Goal: Check status: Check status

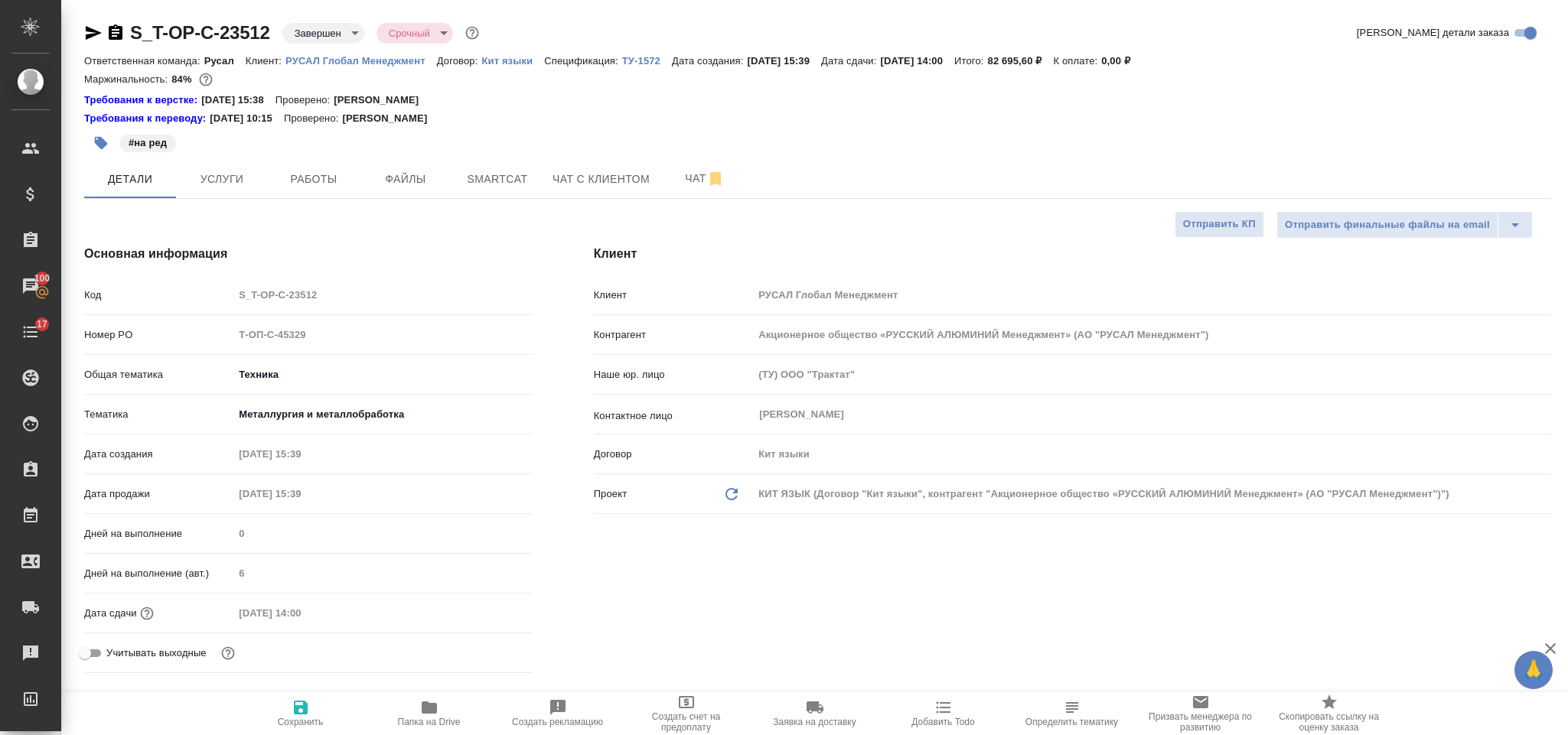
select select "RU"
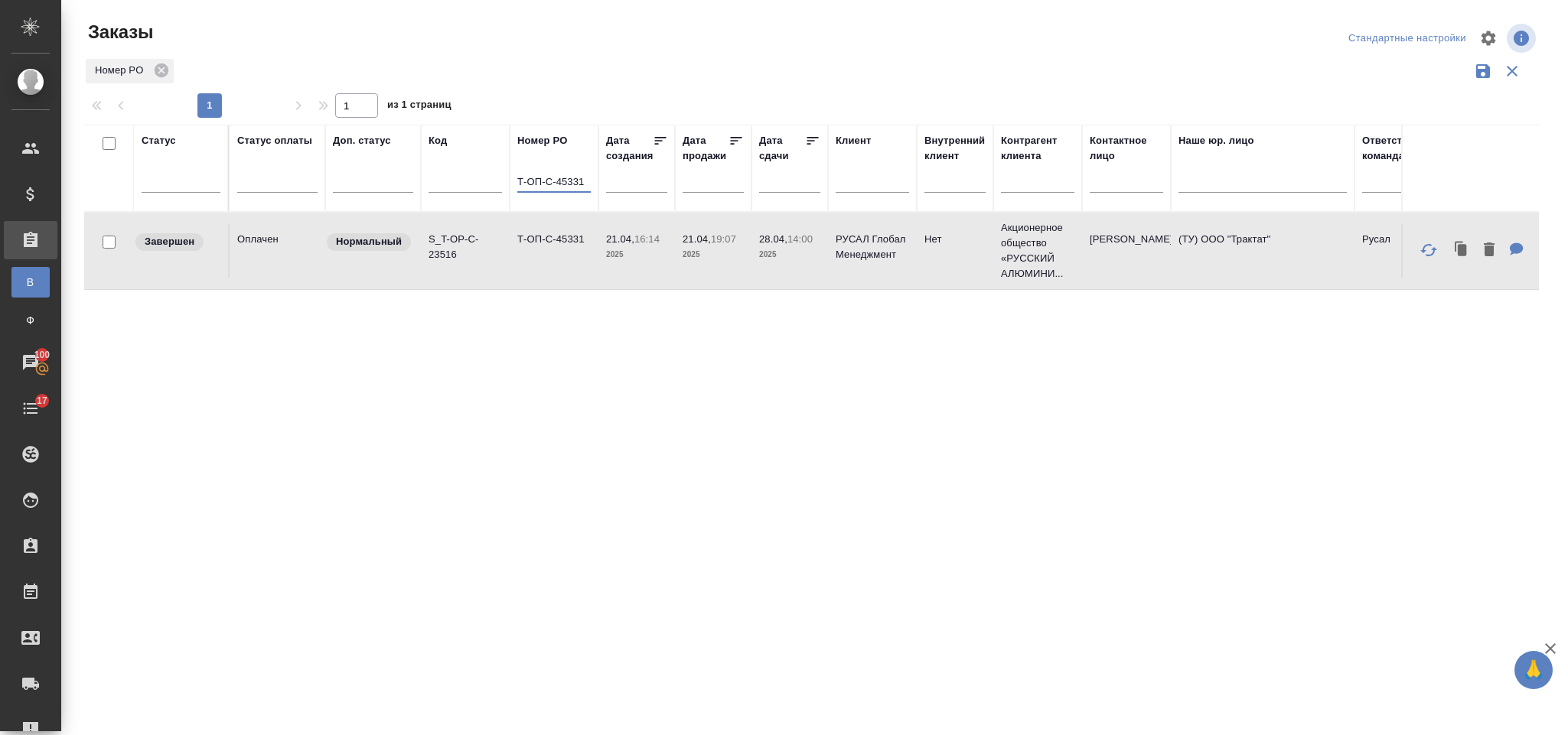
click at [582, 182] on input "Т-ОП-С-45331" at bounding box center [554, 183] width 74 height 19
type input "Т-ОП-С-45330"
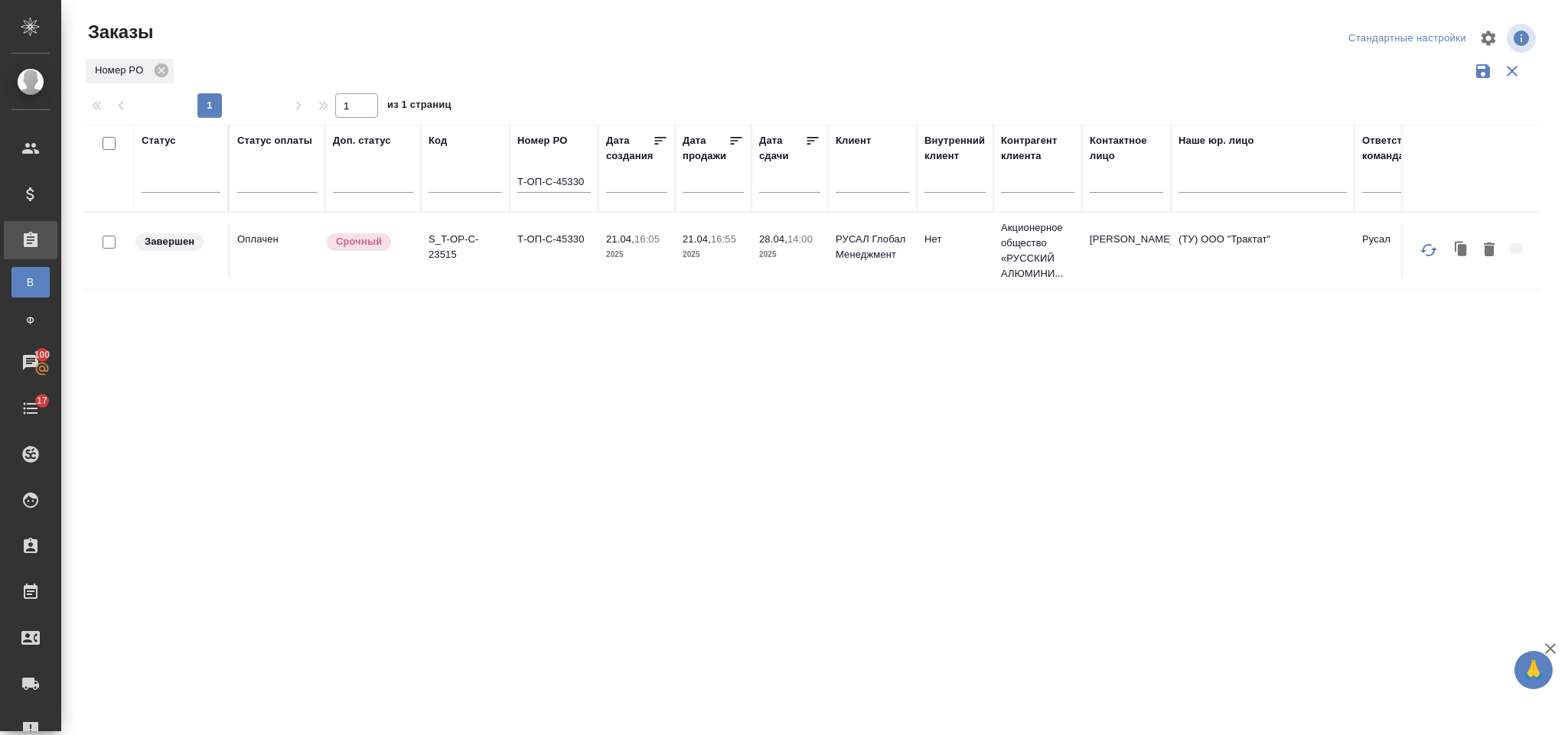
click at [550, 273] on td "Т-ОП-С-45330" at bounding box center [554, 251] width 89 height 54
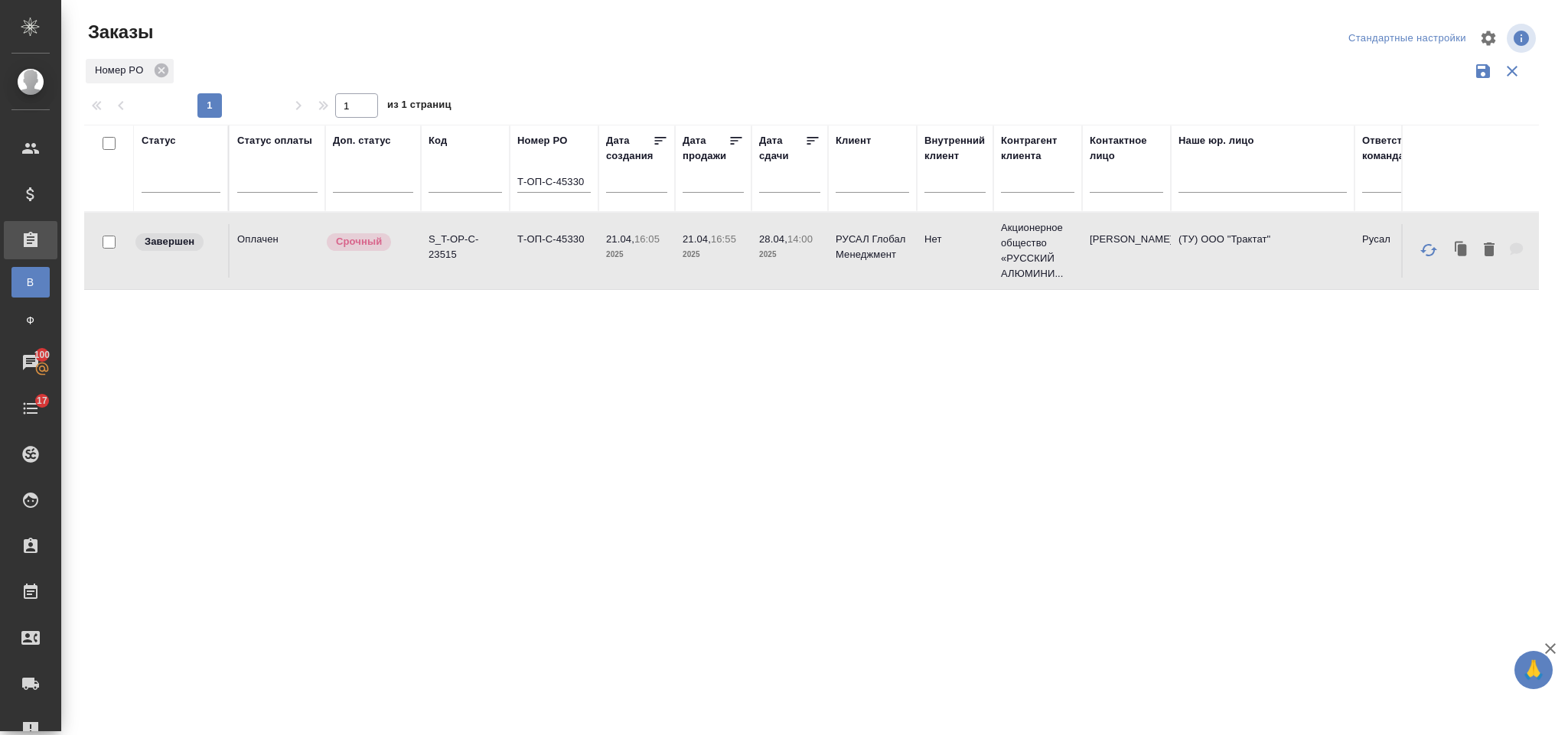
click at [550, 273] on td "Т-ОП-С-45330" at bounding box center [554, 251] width 89 height 54
drag, startPoint x: 519, startPoint y: 177, endPoint x: 600, endPoint y: 187, distance: 81.6
click at [600, 187] on tr "Статус Статус оплаты Доп. статус Код Номер PO Т-ОП-С-45330 Дата создания Дата п…" at bounding box center [1365, 168] width 2562 height 87
paste input "Т-ОП-С-45364"
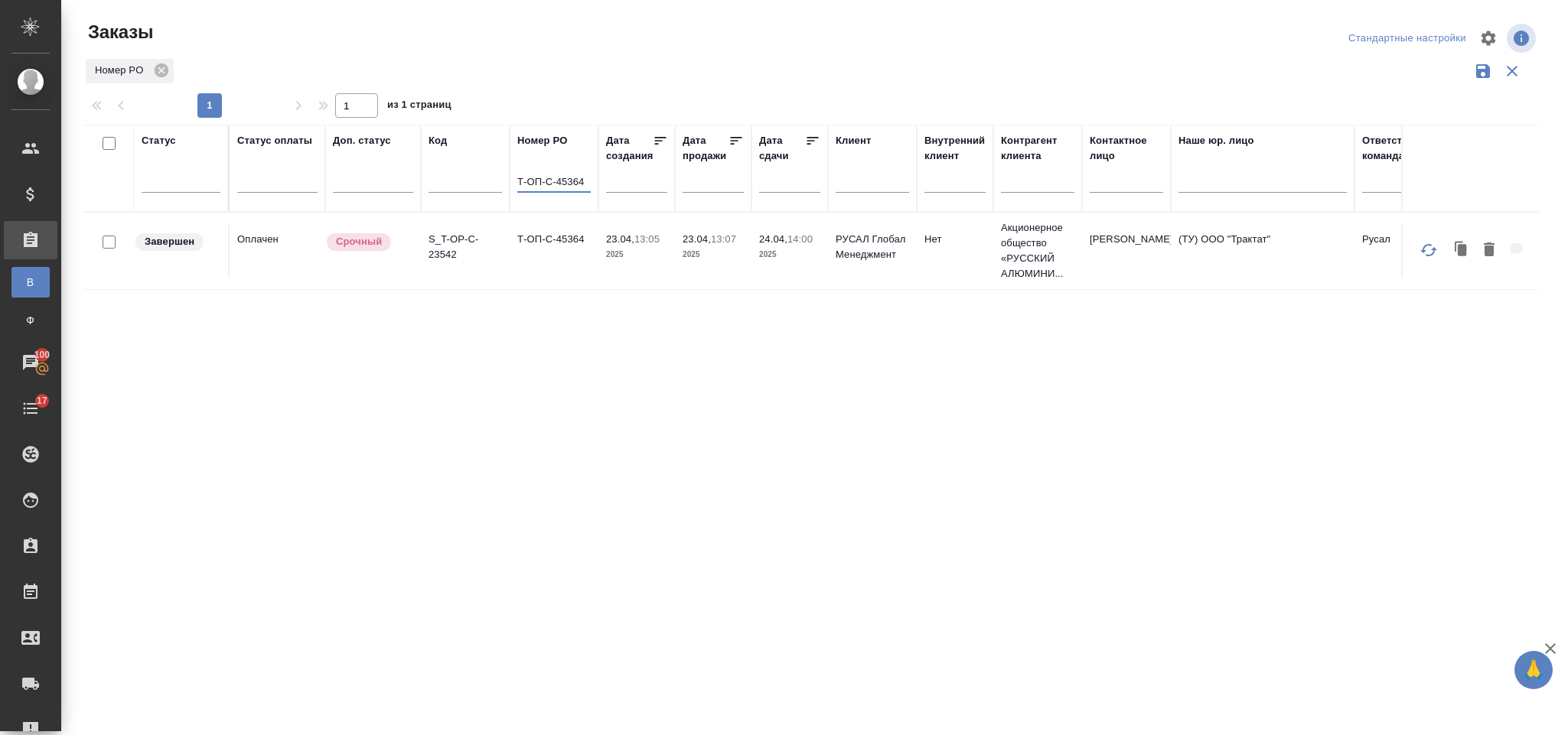
type input "Т-ОП-С-45364"
click at [468, 249] on p "S_T-OP-C-23542" at bounding box center [465, 246] width 74 height 31
drag, startPoint x: 519, startPoint y: 178, endPoint x: 643, endPoint y: 184, distance: 124.1
click at [643, 184] on tr "Статус Статус оплаты Доп. статус Код Номер PO Т-ОП-С-45364 Дата создания Дата п…" at bounding box center [1365, 168] width 2562 height 87
paste input "Т-ОП-С-45331"
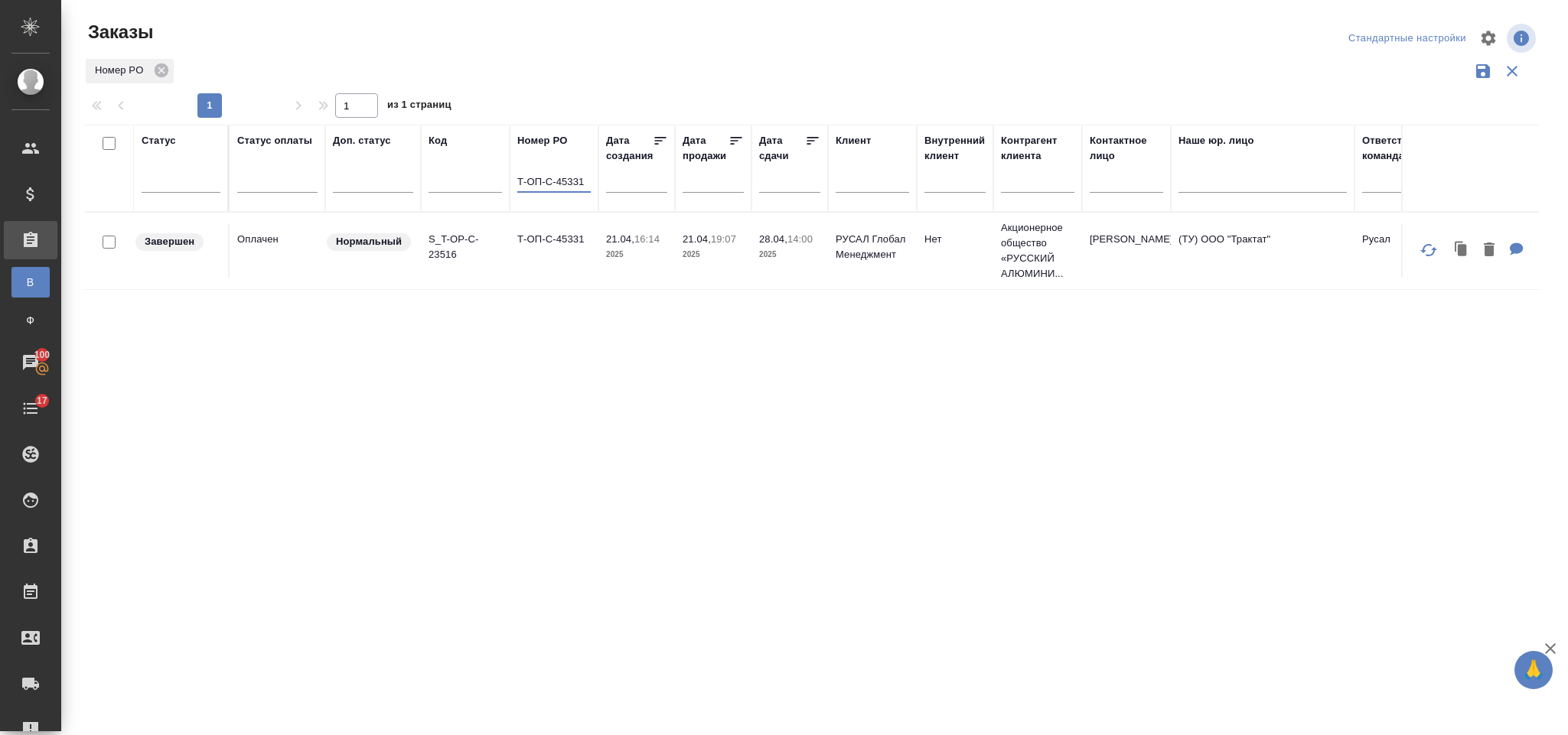
type input "Т-ОП-С-45331"
click at [552, 251] on td "Т-ОП-С-45331" at bounding box center [554, 251] width 89 height 54
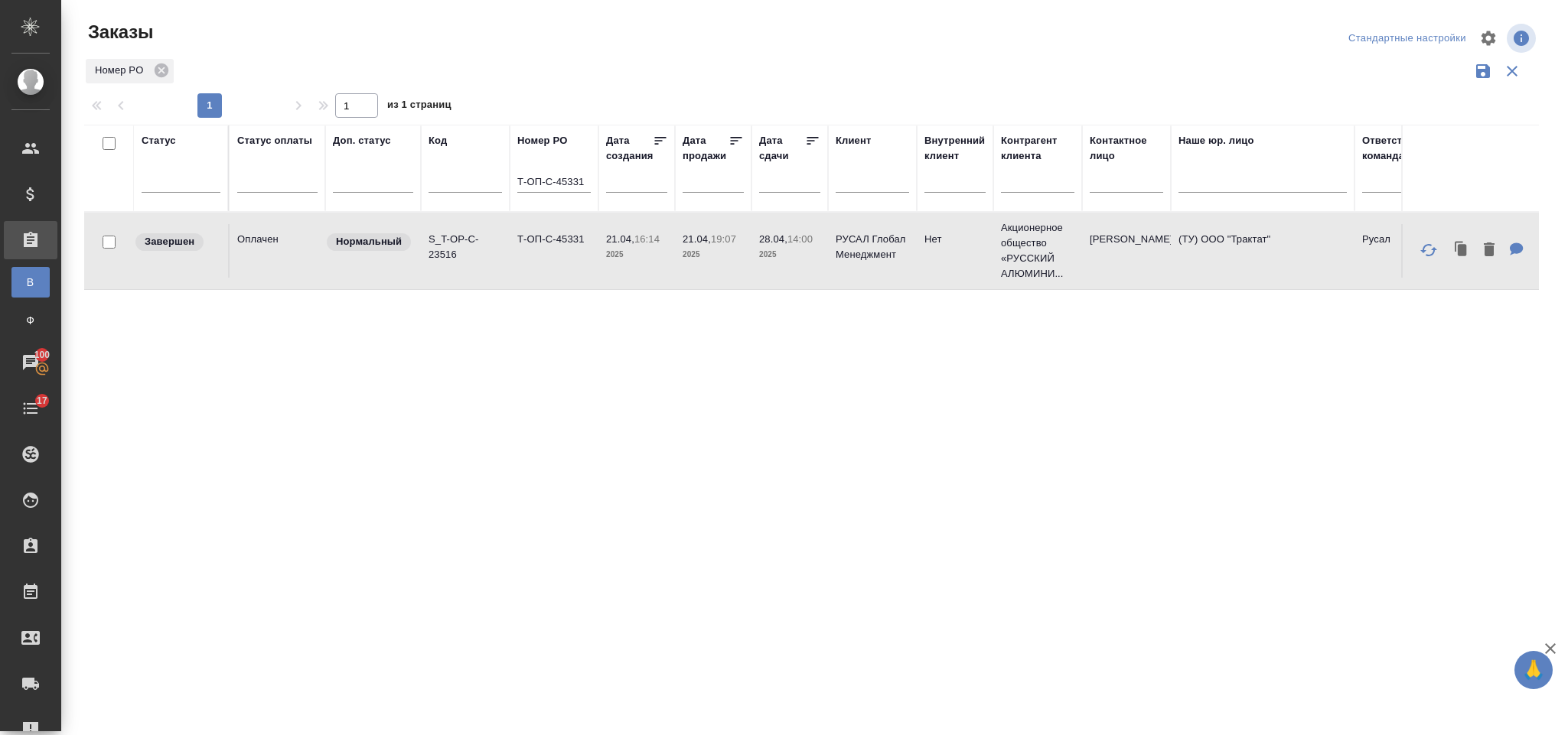
click at [552, 251] on td "Т-ОП-С-45331" at bounding box center [554, 251] width 89 height 54
drag, startPoint x: 516, startPoint y: 182, endPoint x: 638, endPoint y: 179, distance: 122.0
click at [638, 179] on tr "Статус Статус оплаты Доп. статус Код Номер PO Т-ОП-С-45331 Дата создания Дата п…" at bounding box center [1365, 168] width 2562 height 87
paste input "Т-ОП-С-45330"
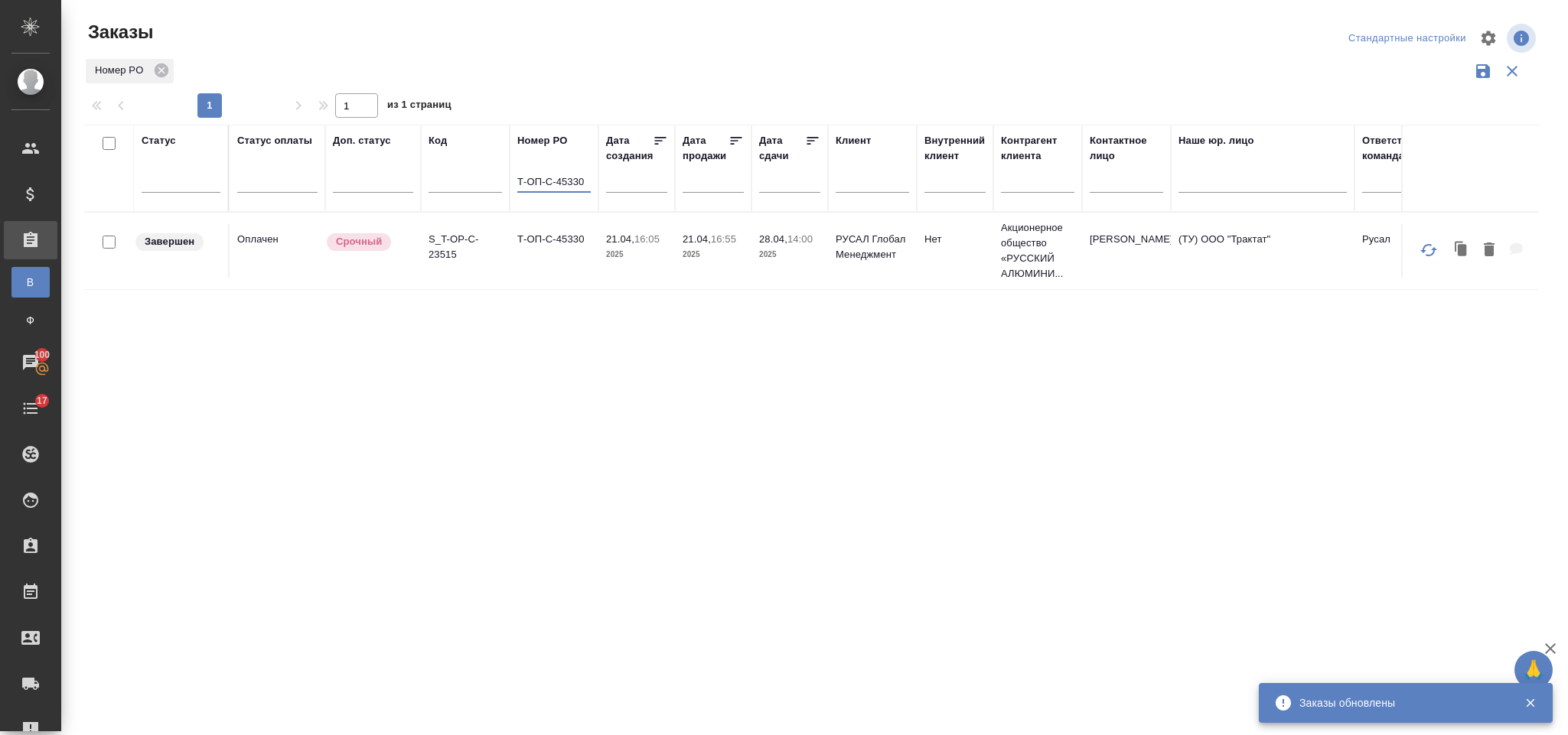
type input "Т-ОП-С-45330"
click at [567, 256] on td "Т-ОП-С-45330" at bounding box center [554, 251] width 89 height 54
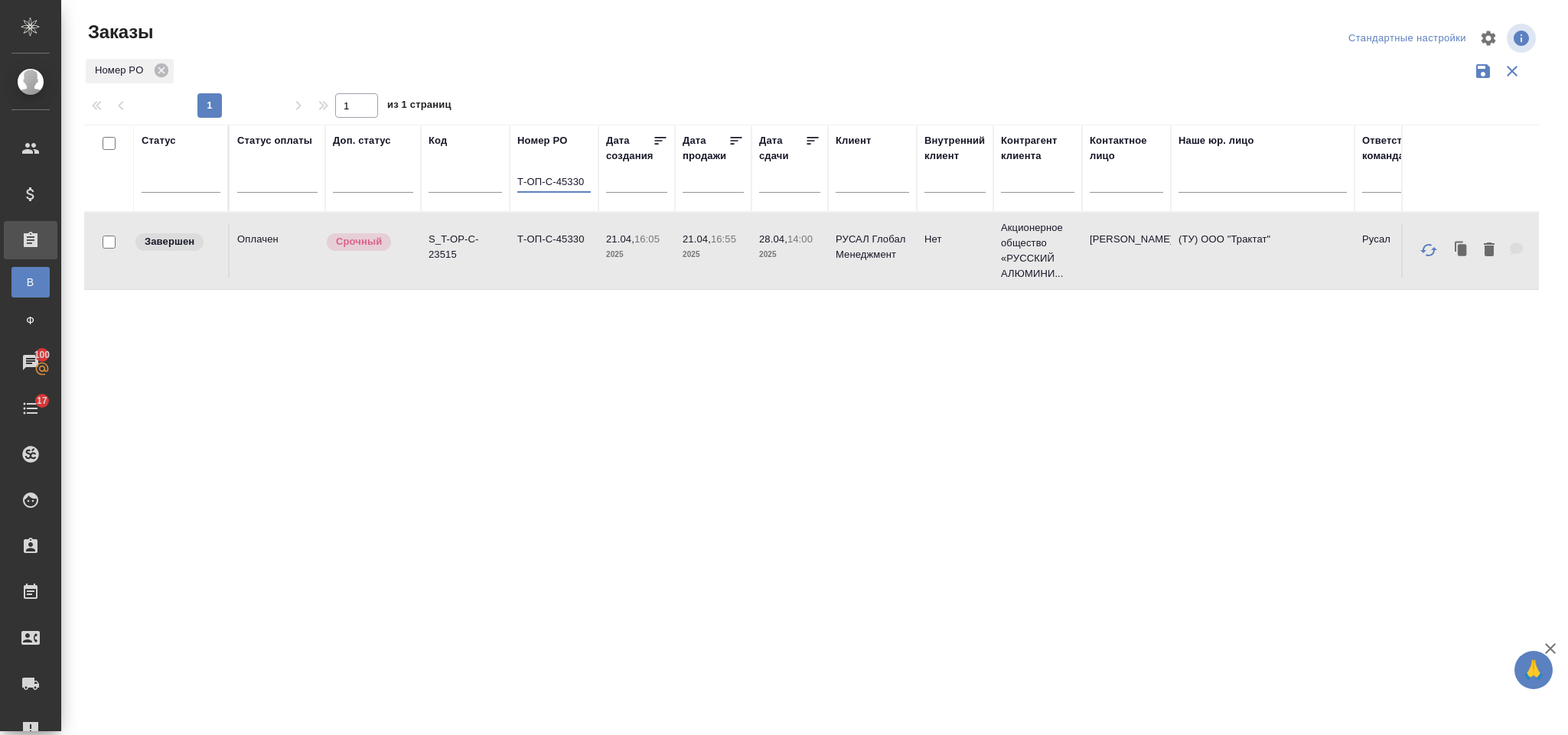
drag, startPoint x: 520, startPoint y: 182, endPoint x: 639, endPoint y: 189, distance: 119.2
click at [639, 189] on tr "Статус Статус оплаты Доп. статус Код Номер PO Т-ОП-С-45330 Дата создания Дата п…" at bounding box center [1365, 168] width 2562 height 87
paste input "Т-ОП-С-45329"
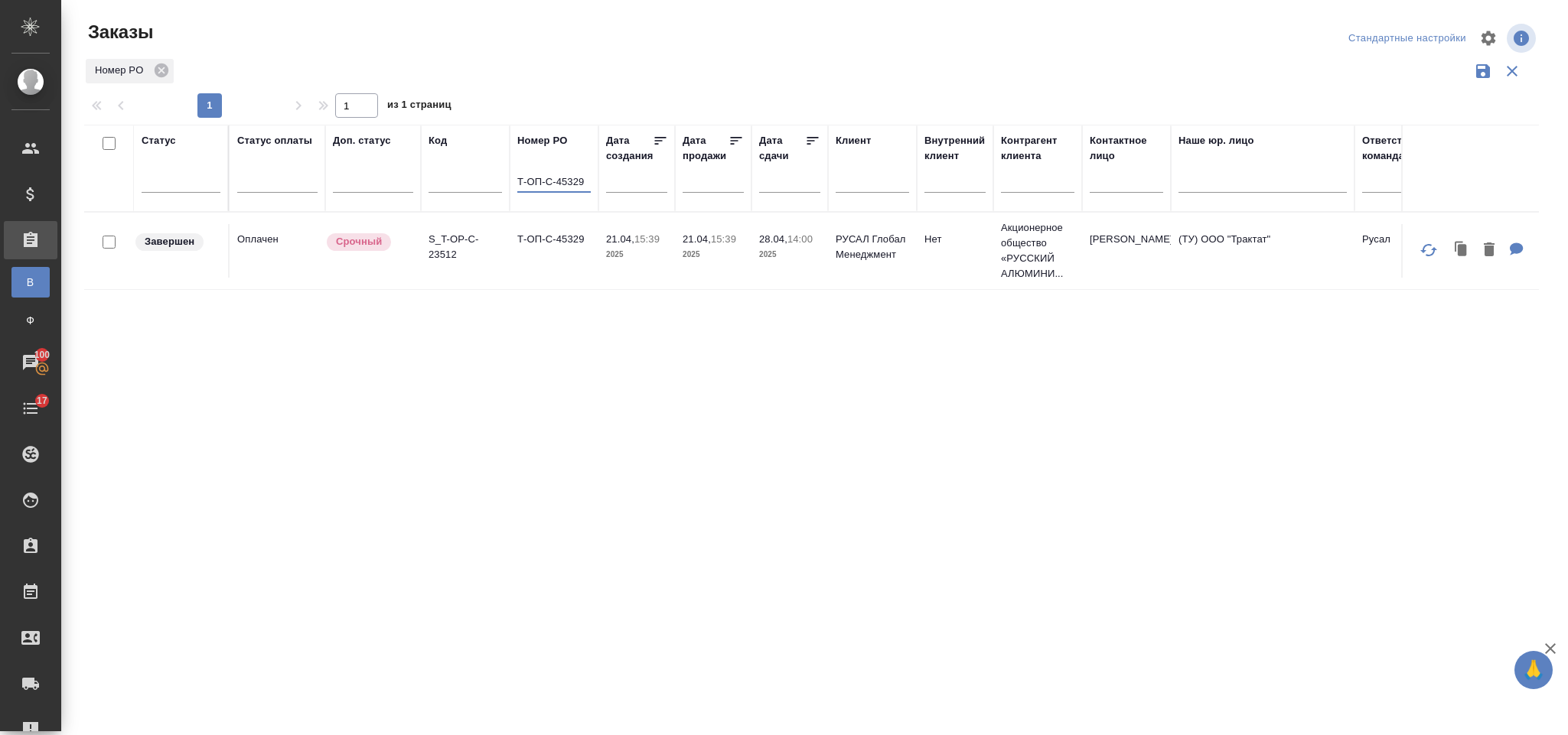
type input "Т-ОП-С-45329"
click at [558, 265] on td "Т-ОП-С-45329" at bounding box center [554, 251] width 89 height 54
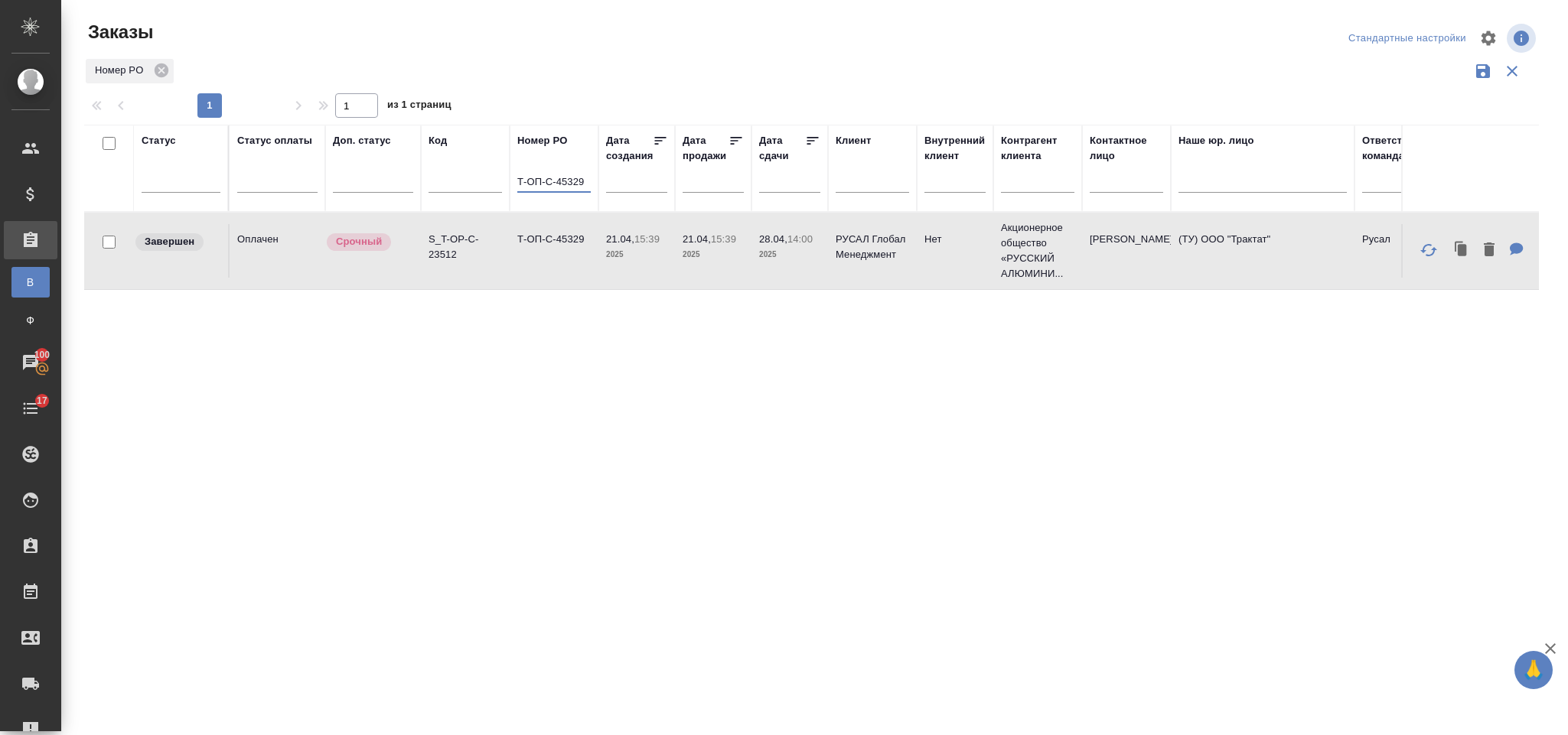
drag, startPoint x: 586, startPoint y: 184, endPoint x: 466, endPoint y: 158, distance: 122.8
click at [466, 158] on tr "Статус Статус оплаты Доп. статус Код Номер PO Т-ОП-С-45329 Дата создания Дата п…" at bounding box center [1365, 168] width 2562 height 87
paste input "Т-ОП-С-45127"
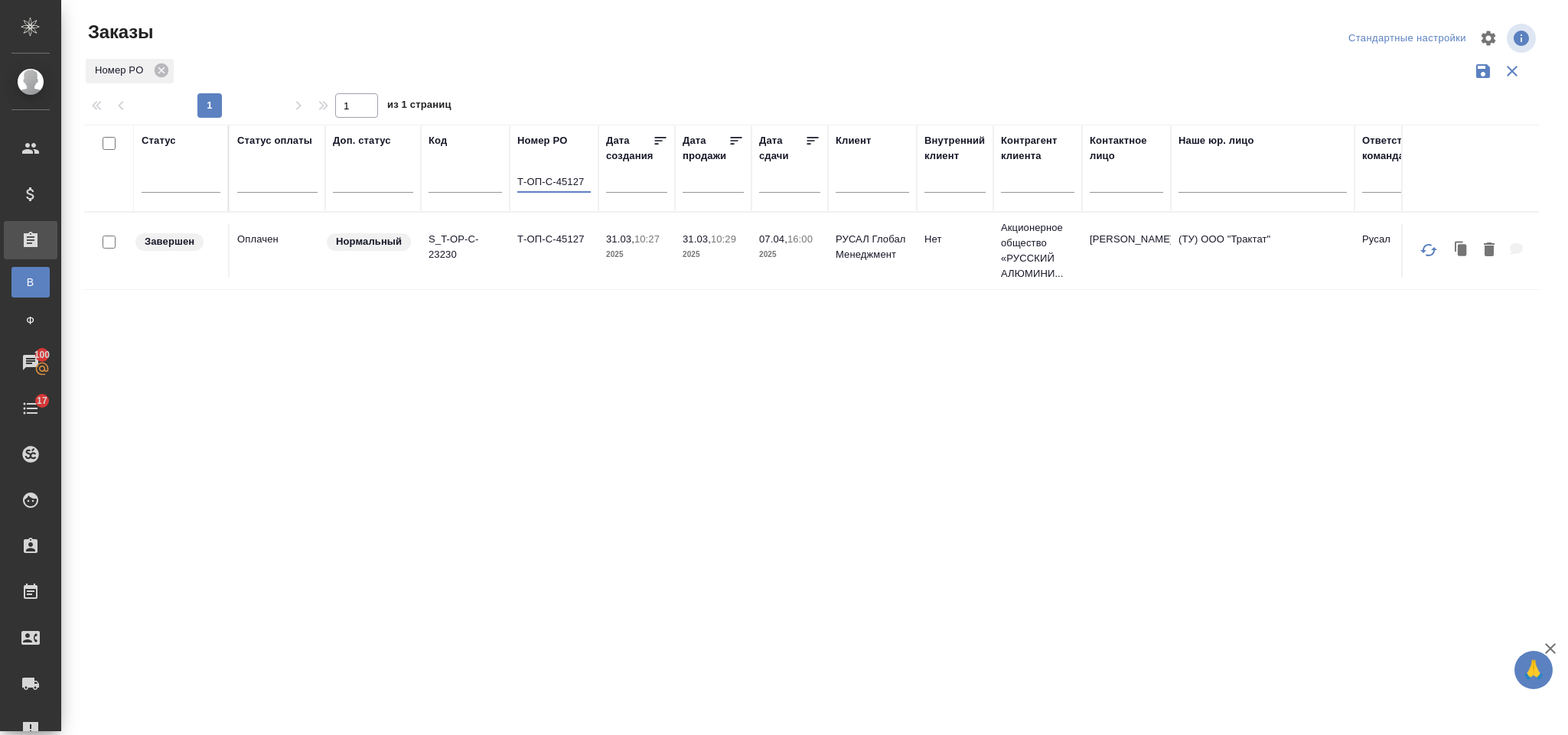
type input "Т-ОП-С-45127"
click at [554, 252] on td "Т-ОП-С-45127" at bounding box center [554, 251] width 89 height 54
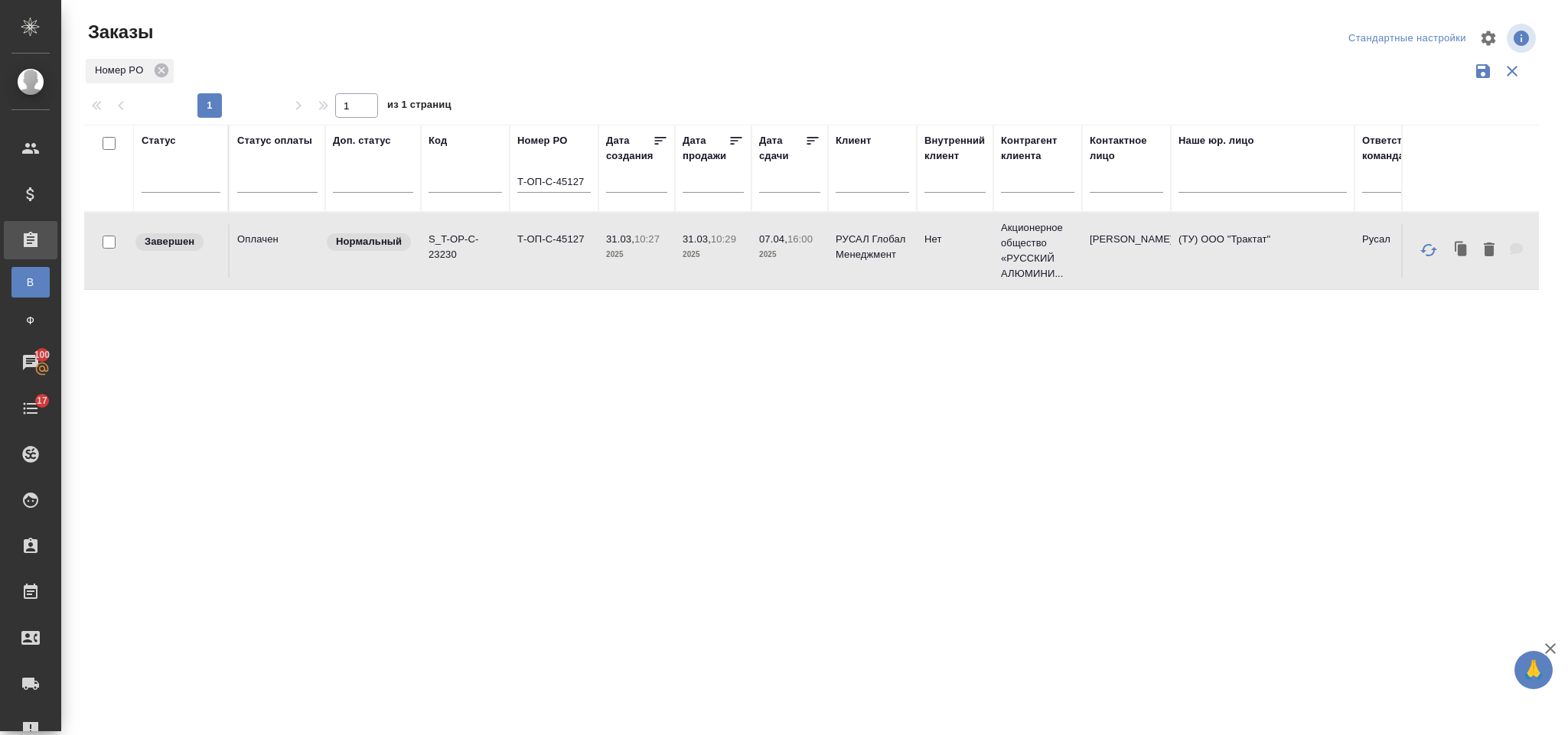
click at [554, 252] on td "Т-ОП-С-45127" at bounding box center [554, 251] width 89 height 54
drag, startPoint x: 516, startPoint y: 179, endPoint x: 632, endPoint y: 172, distance: 116.2
click at [632, 172] on tr "Статус Статус оплаты Доп. статус Код Номер PO Т-ОП-С-45127 Дата создания Дата п…" at bounding box center [1365, 168] width 2562 height 87
paste input "Т-ОП-С-45042"
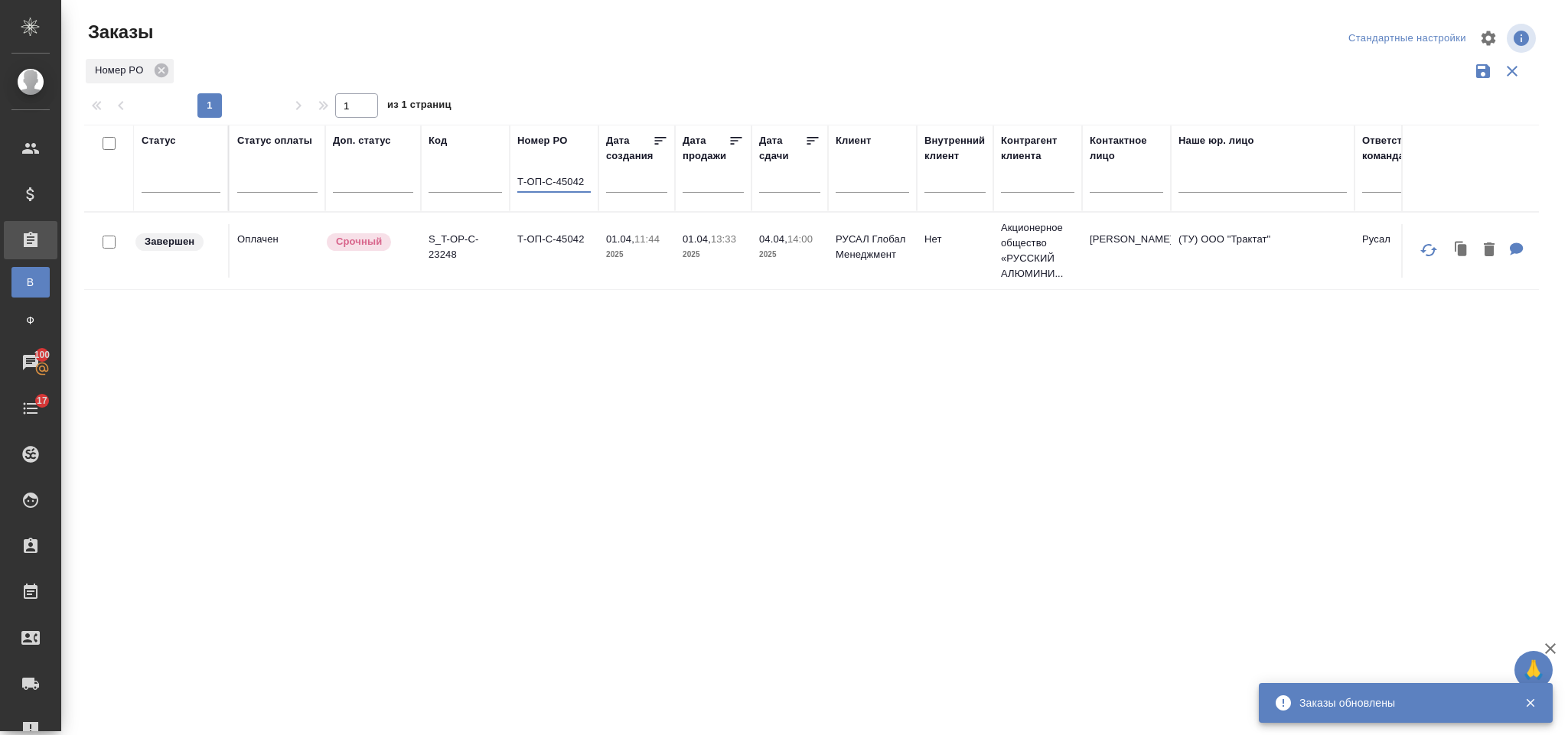
type input "Т-ОП-С-45042"
click at [537, 248] on td "Т-ОП-С-45042" at bounding box center [554, 251] width 89 height 54
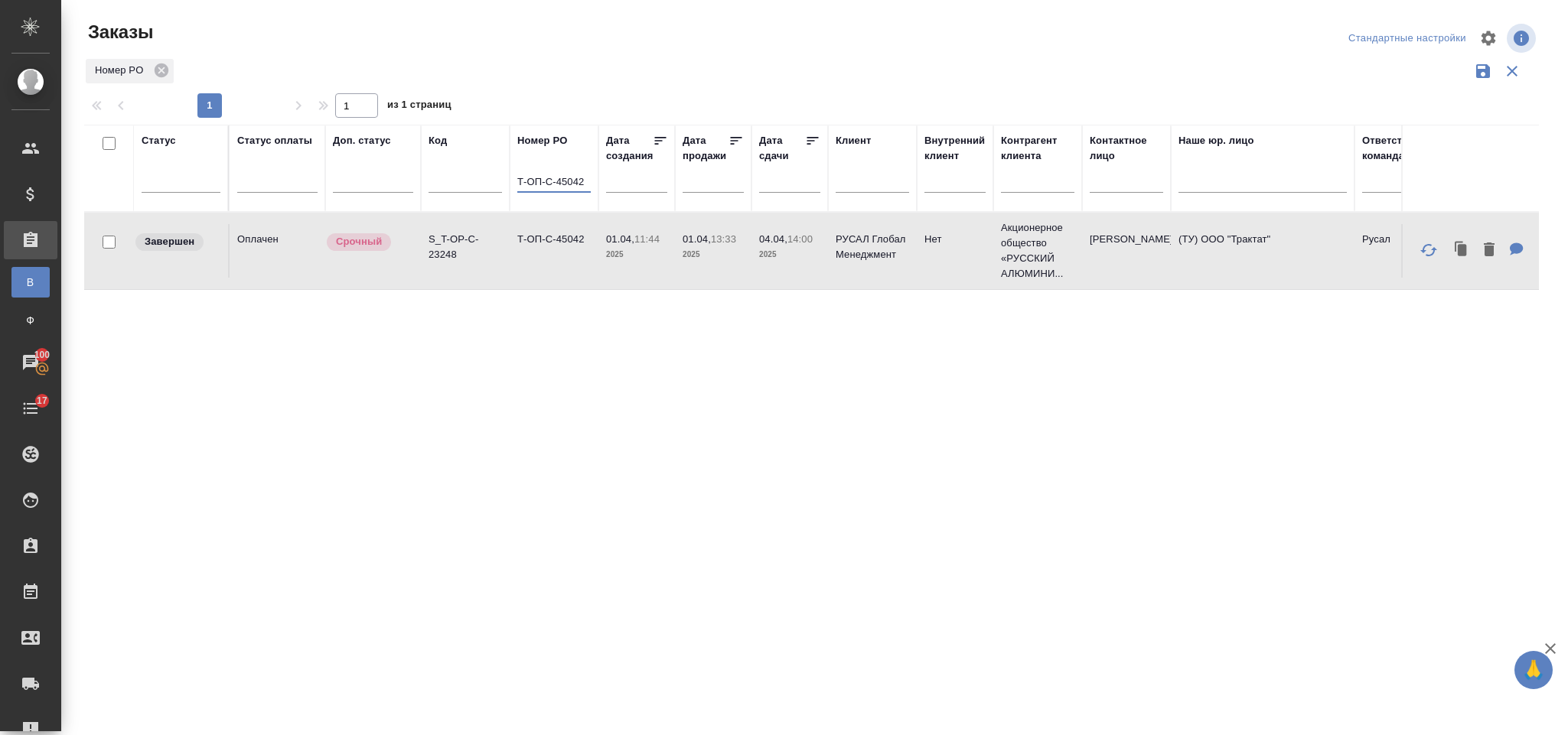
drag, startPoint x: 519, startPoint y: 180, endPoint x: 616, endPoint y: 174, distance: 97.2
click at [616, 174] on tr "Статус Статус оплаты Доп. статус Код Номер PO Т-ОП-С-45042 Дата создания Дата п…" at bounding box center [1365, 168] width 2562 height 87
paste input "Т-ОП-С-45364"
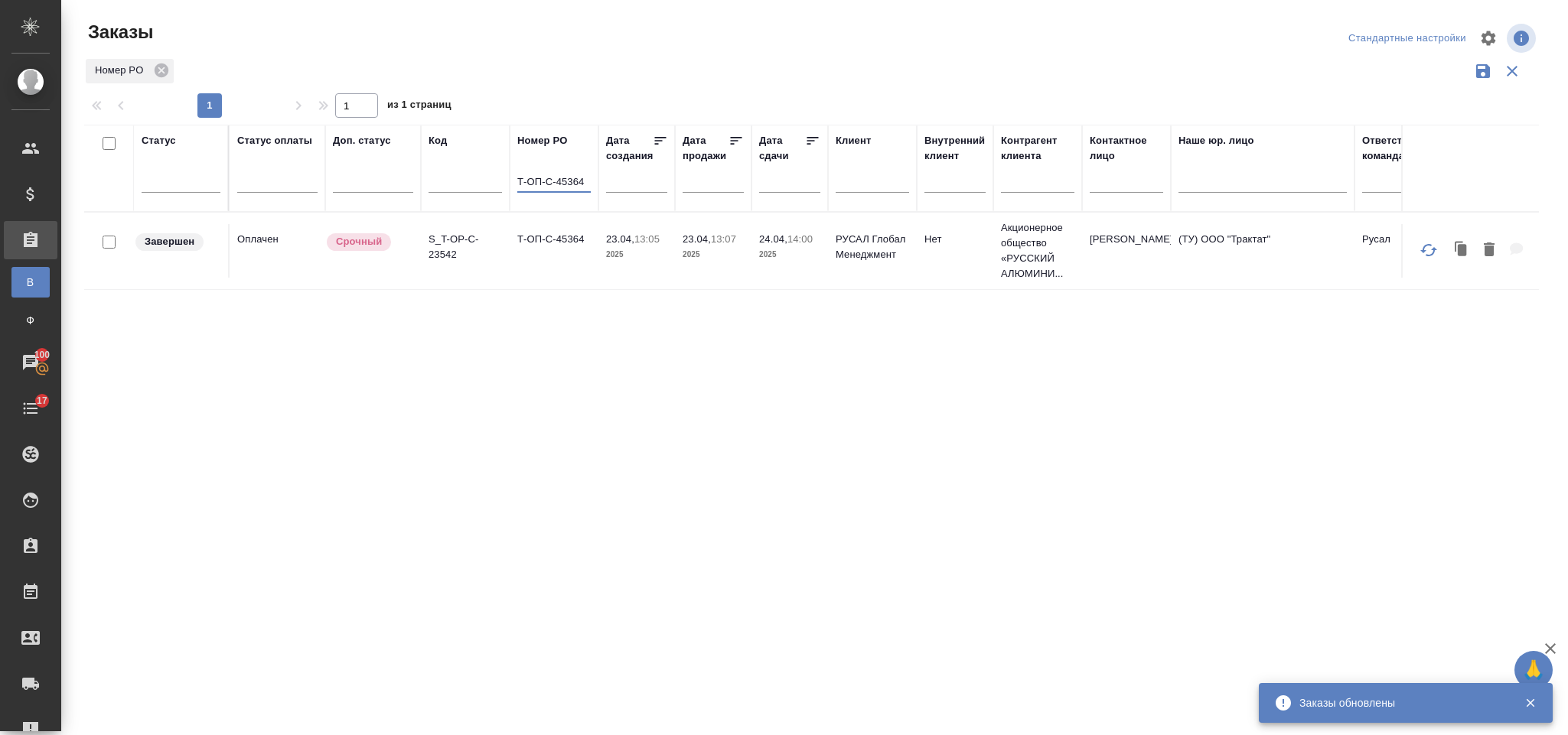
type input "Т-ОП-С-45364"
click at [613, 273] on td "23.04, 13:05 2025" at bounding box center [637, 251] width 76 height 54
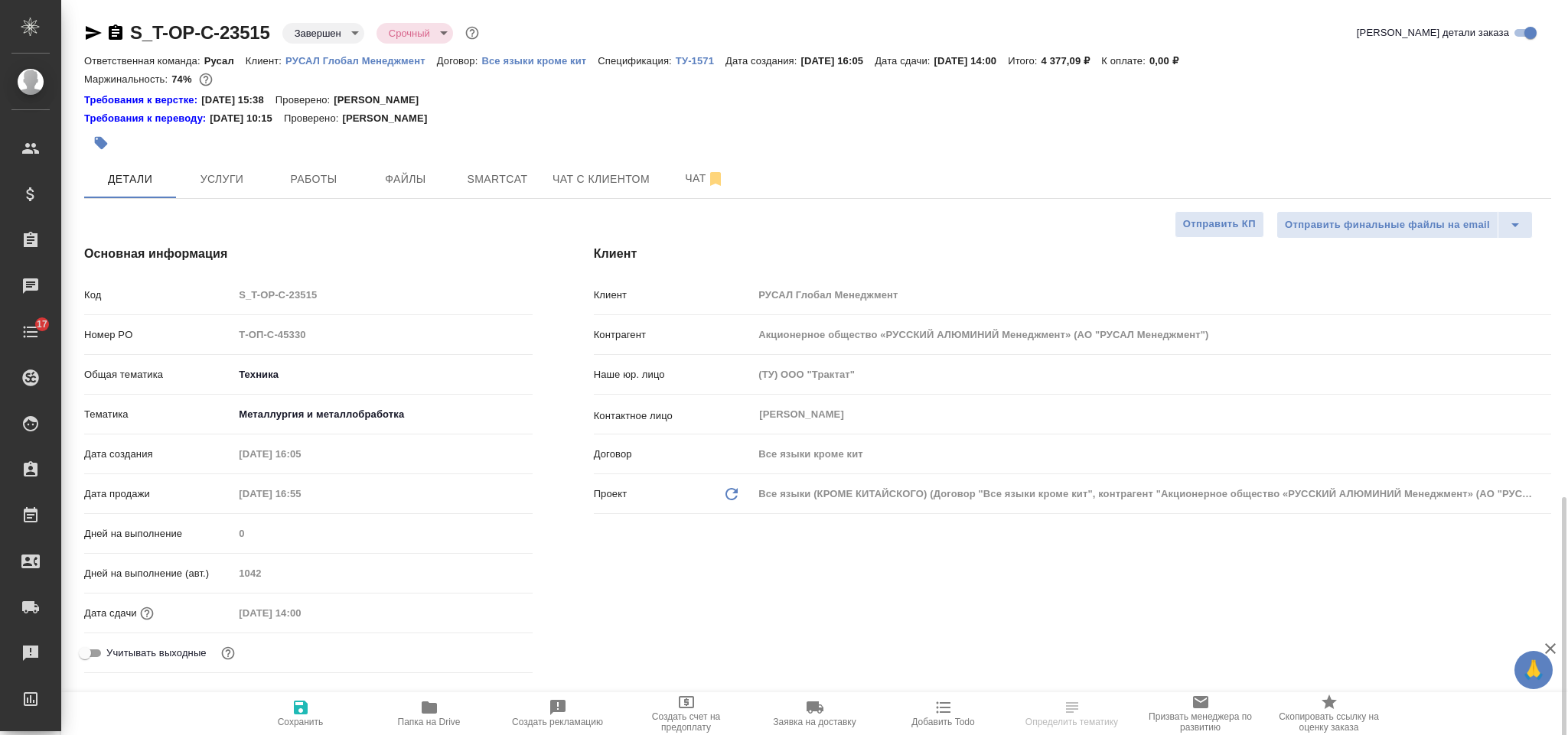
select select "RU"
click at [235, 172] on span "Услуги" at bounding box center [222, 179] width 74 height 19
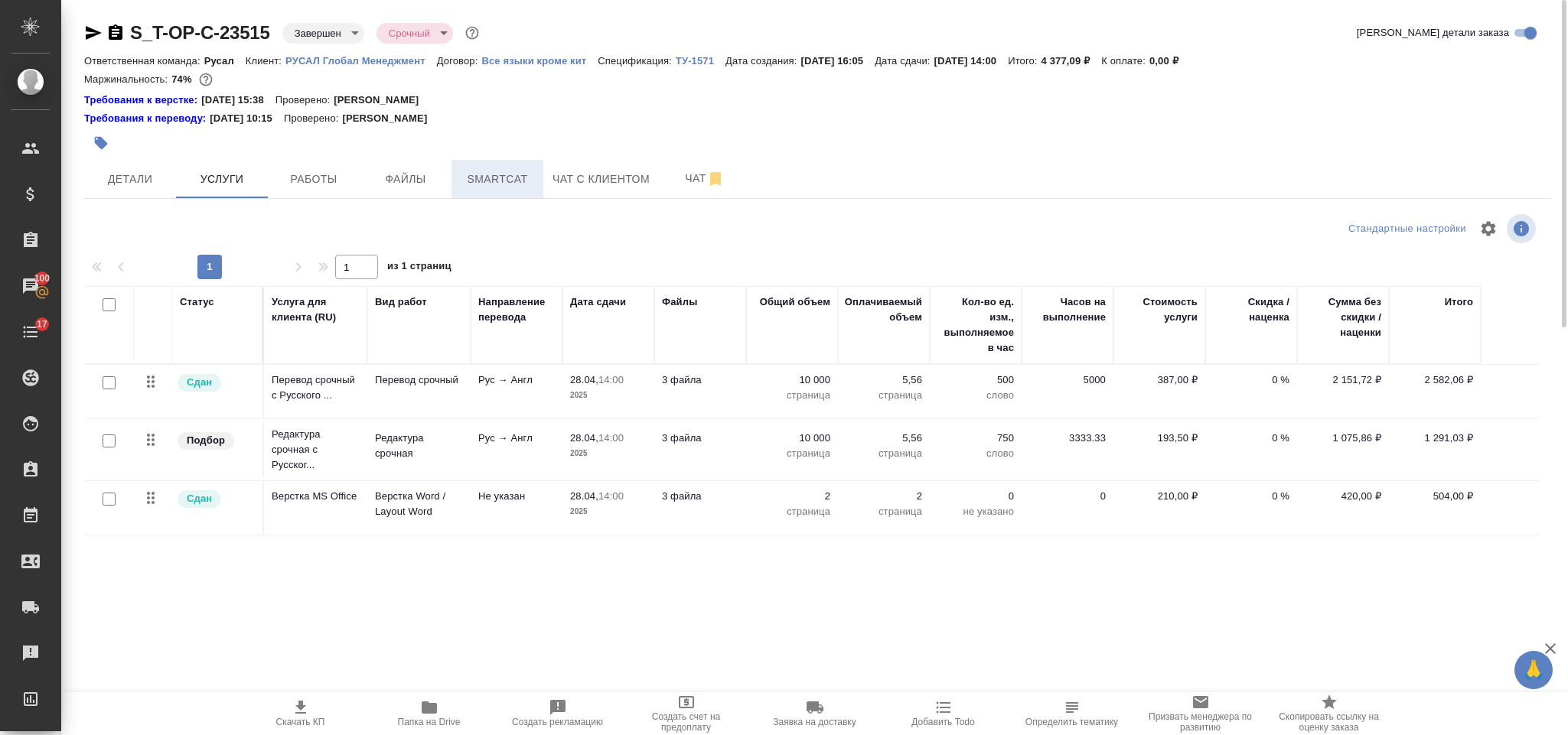
click at [461, 187] on span "Smartcat" at bounding box center [497, 179] width 74 height 19
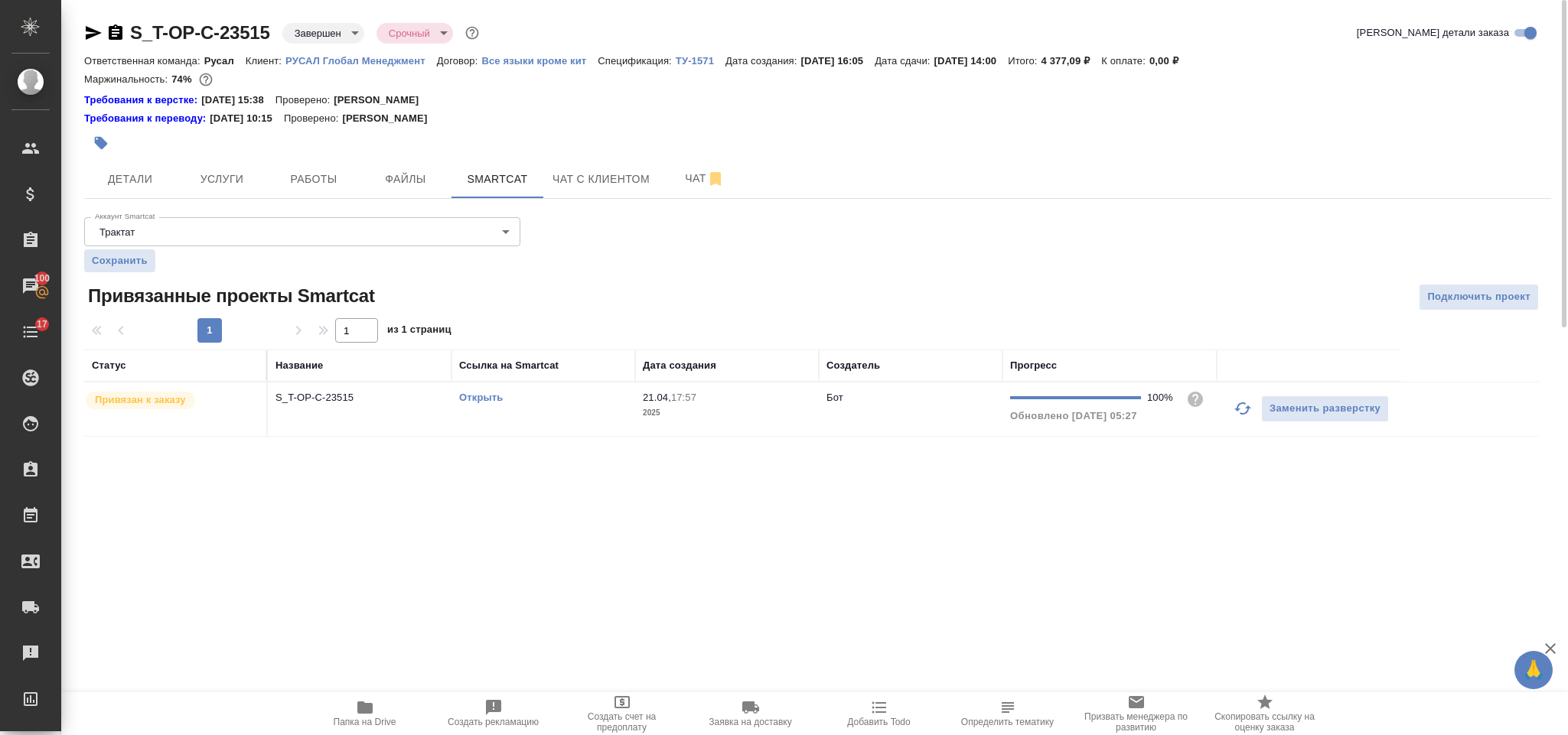
click at [478, 397] on link "Открыть" at bounding box center [481, 397] width 44 height 12
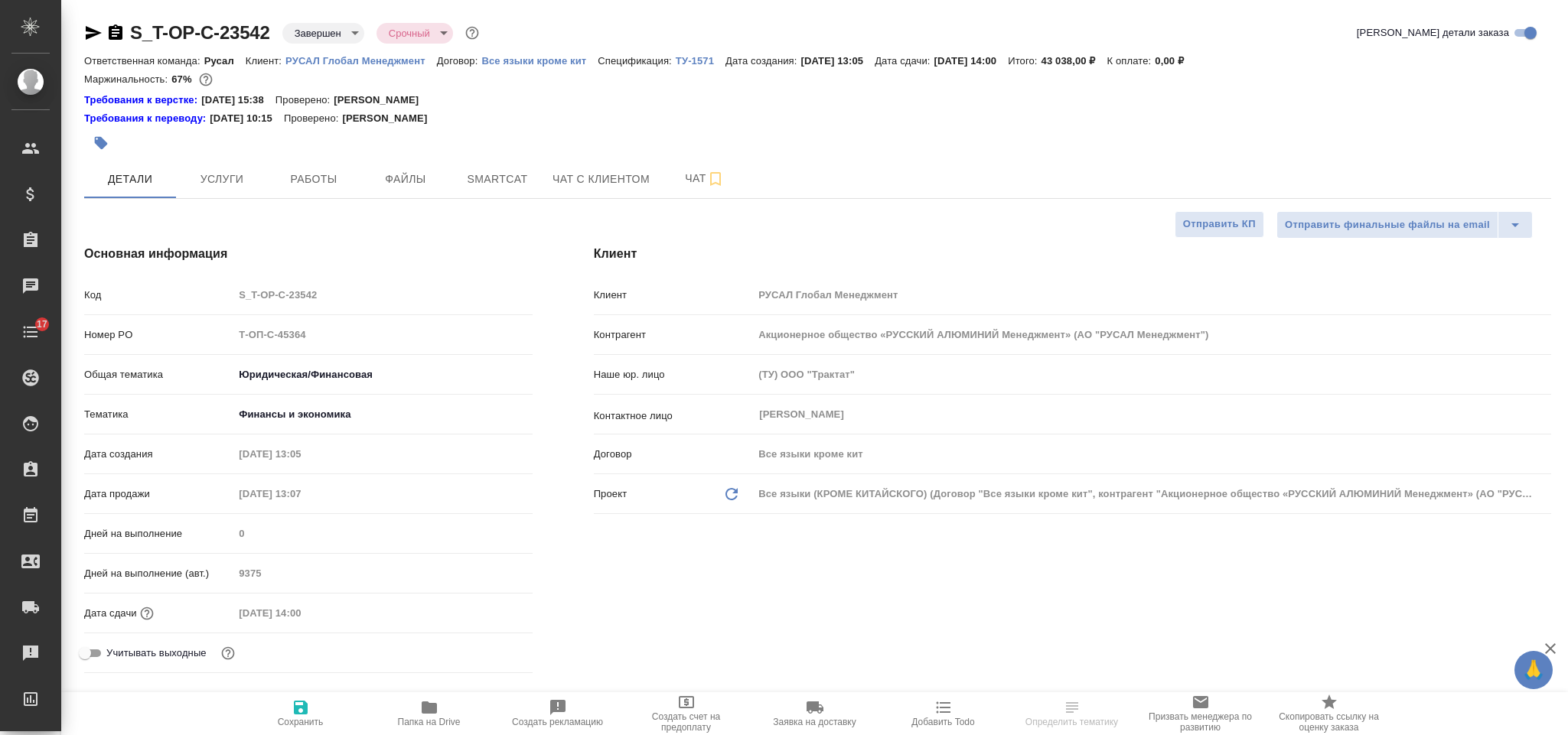
select select "RU"
click at [117, 33] on icon "button" at bounding box center [115, 33] width 18 height 18
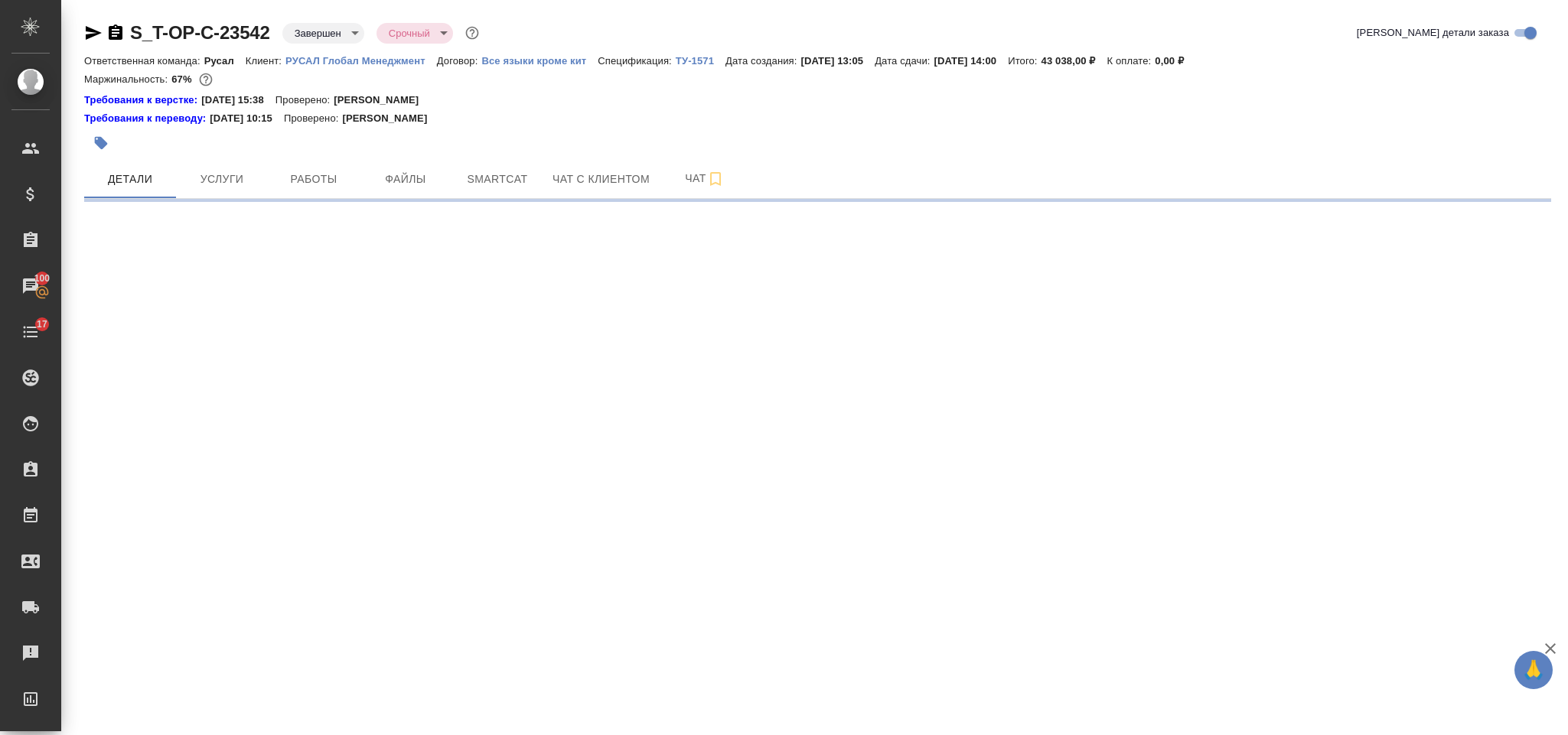
select select "RU"
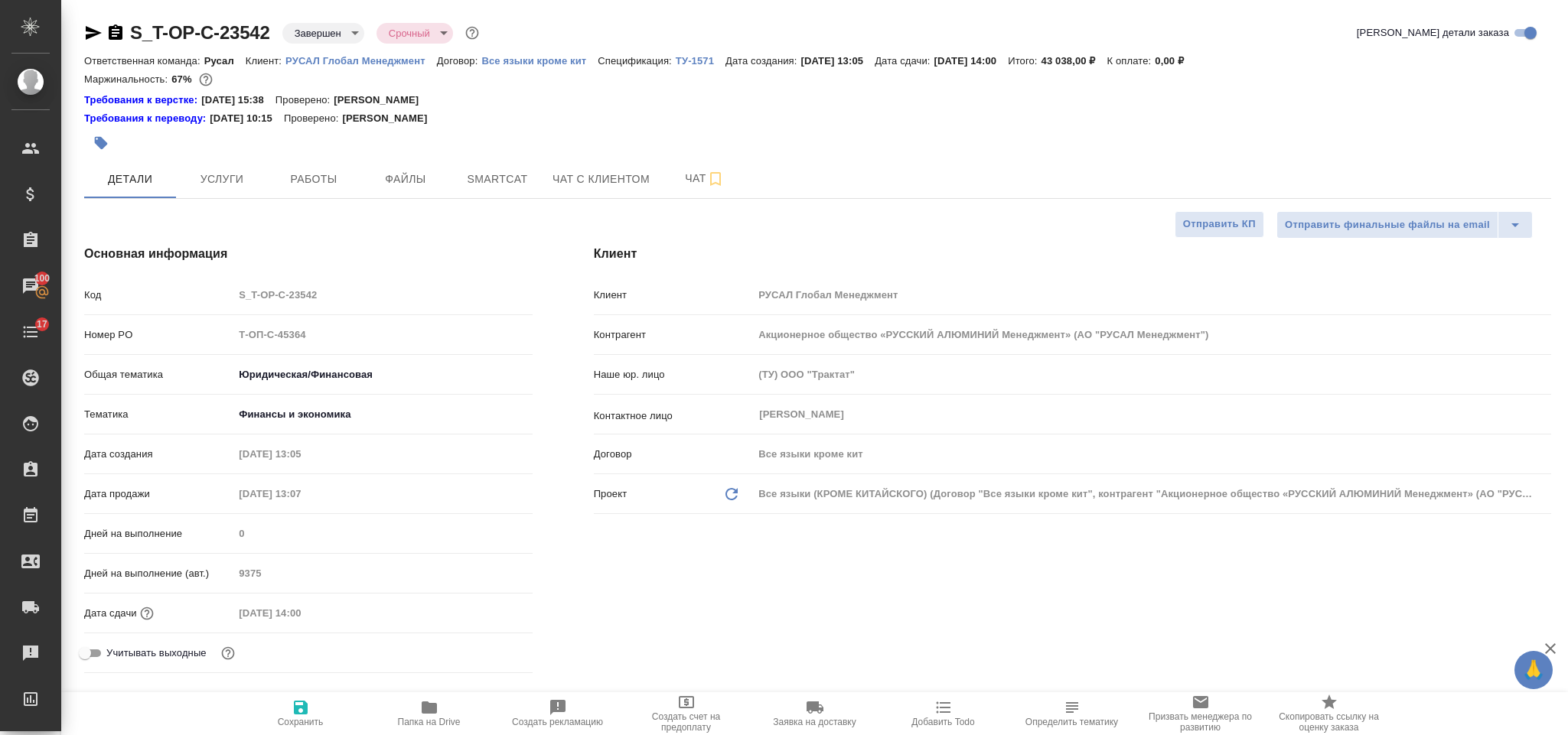
type textarea "x"
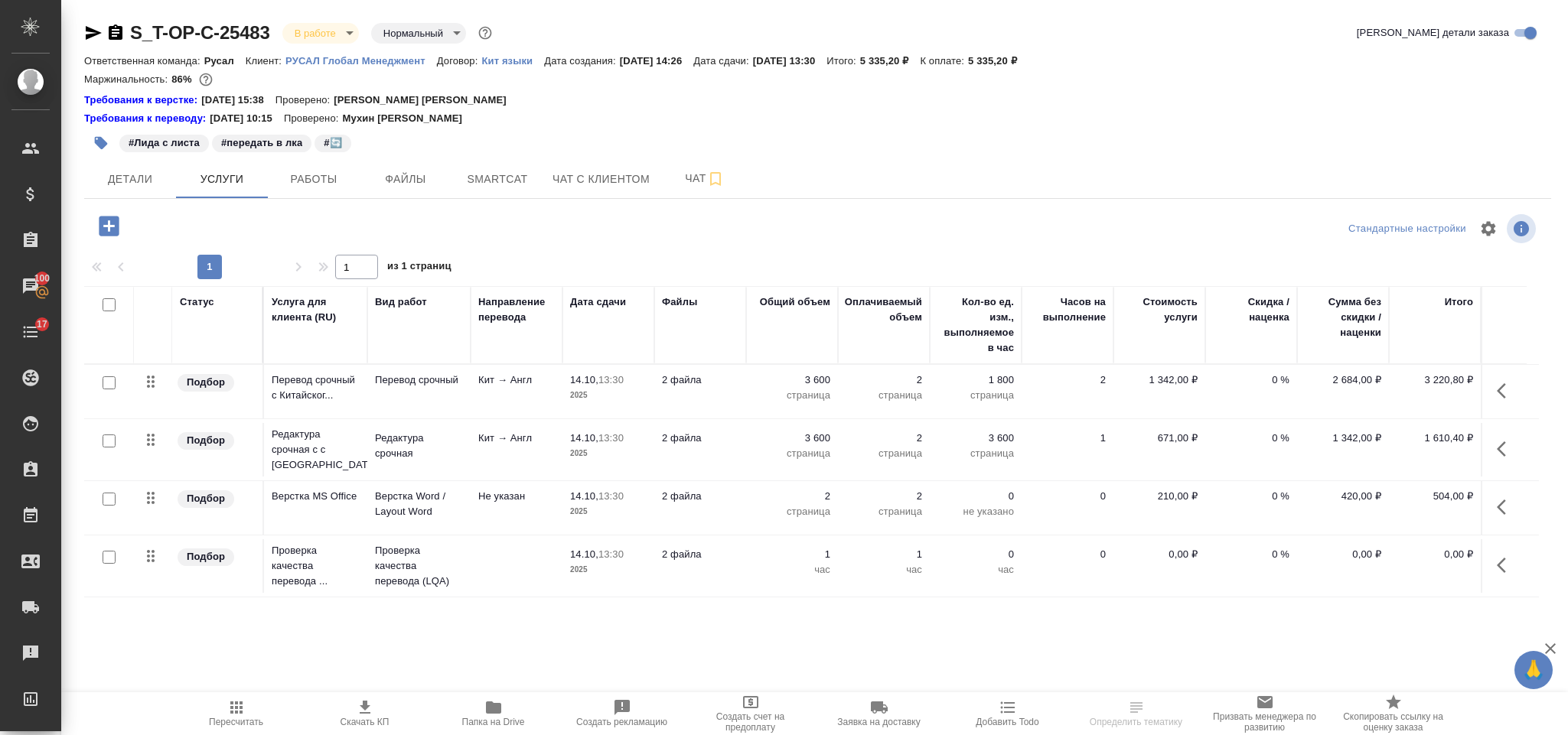
click at [1507, 564] on icon "button" at bounding box center [1506, 565] width 18 height 18
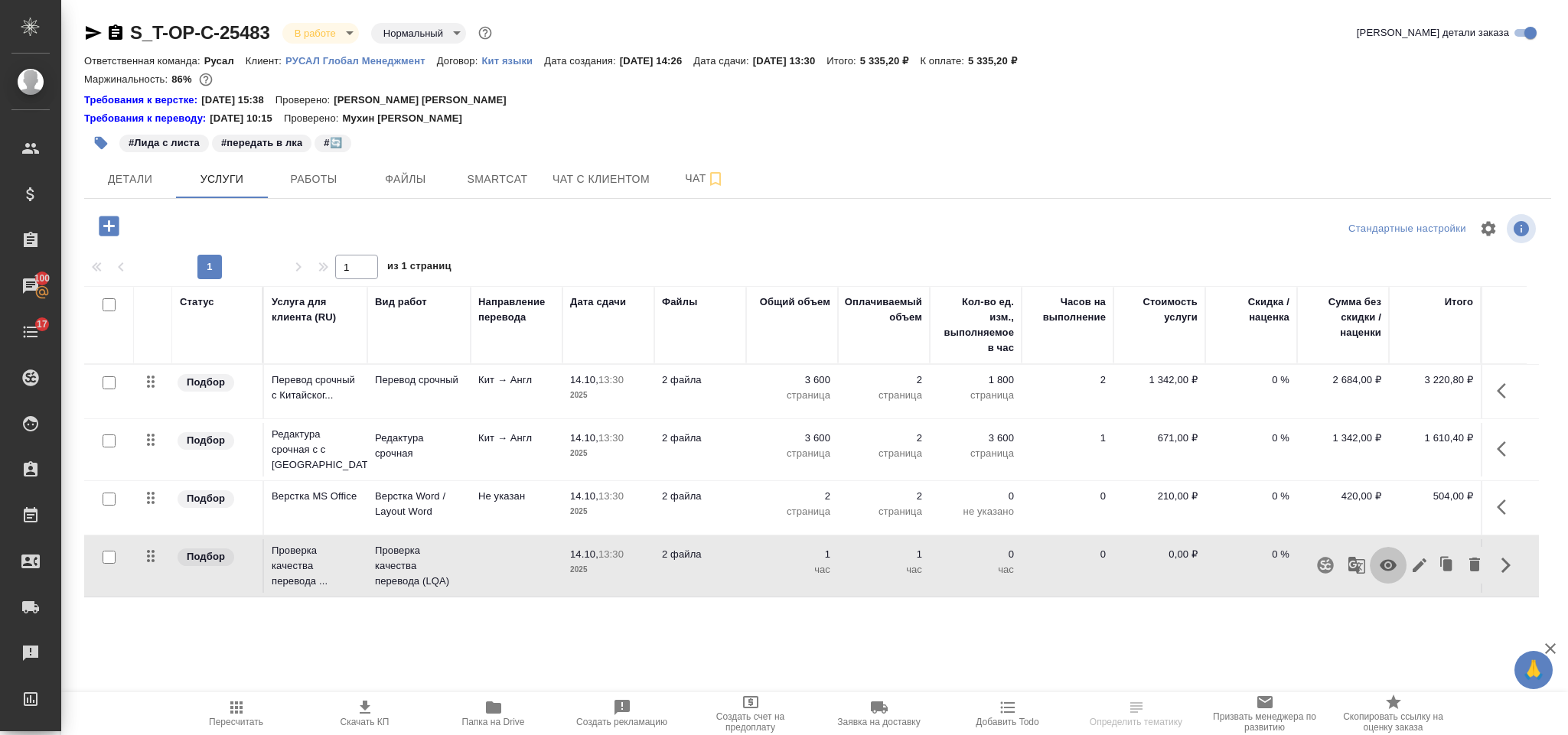
click at [1392, 570] on icon "button" at bounding box center [1388, 566] width 17 height 12
click at [223, 698] on button "Пересчитать" at bounding box center [236, 713] width 129 height 43
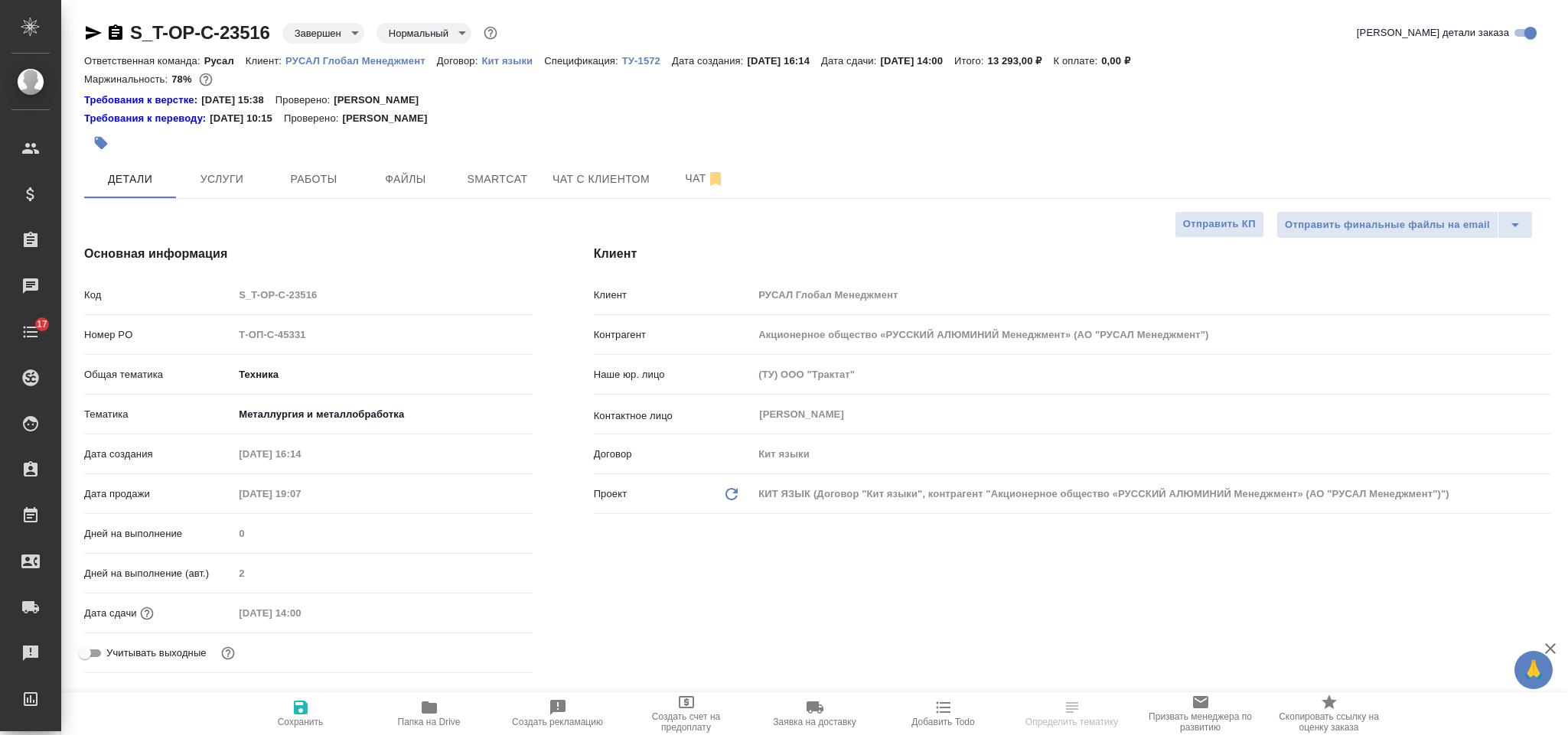
select select "RU"
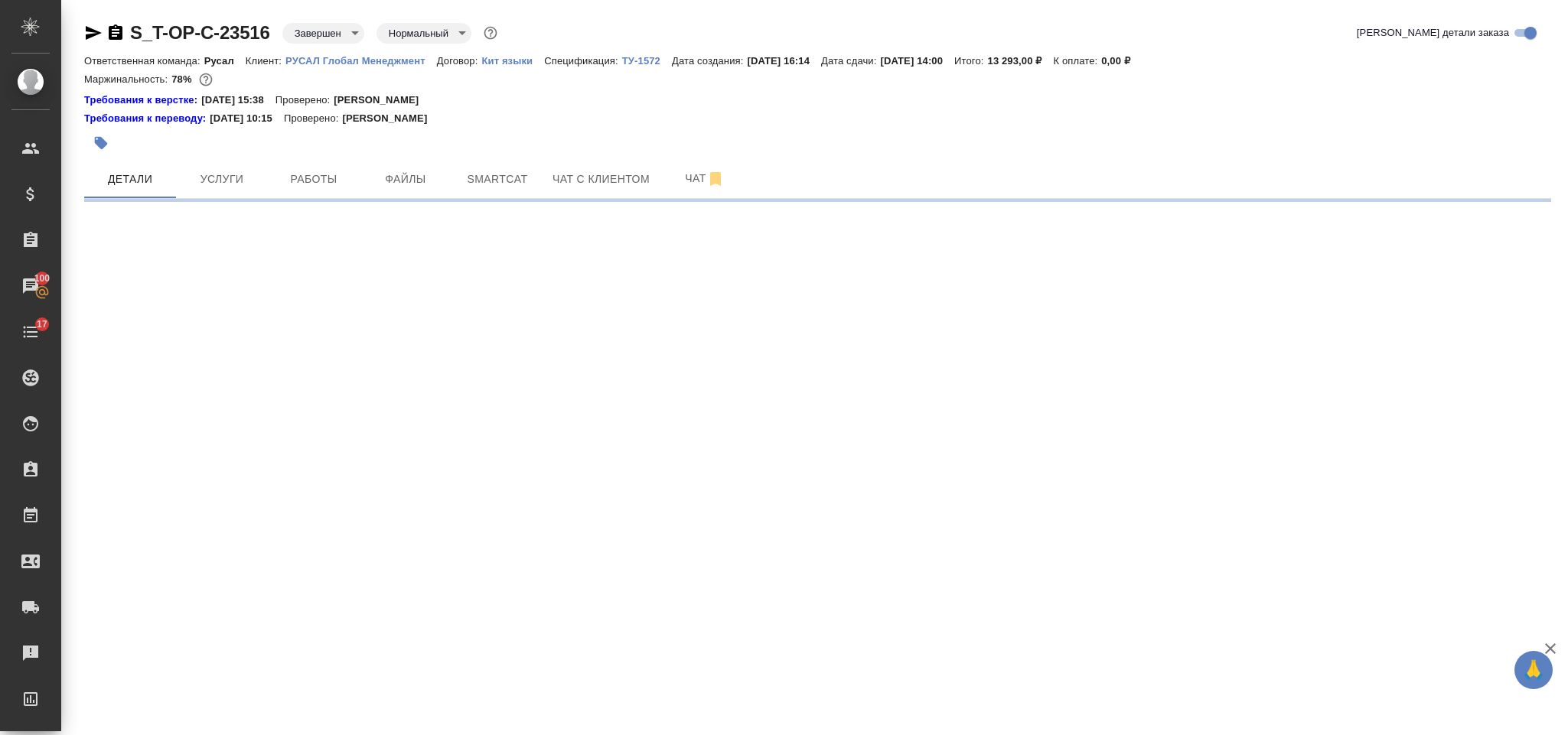
select select "RU"
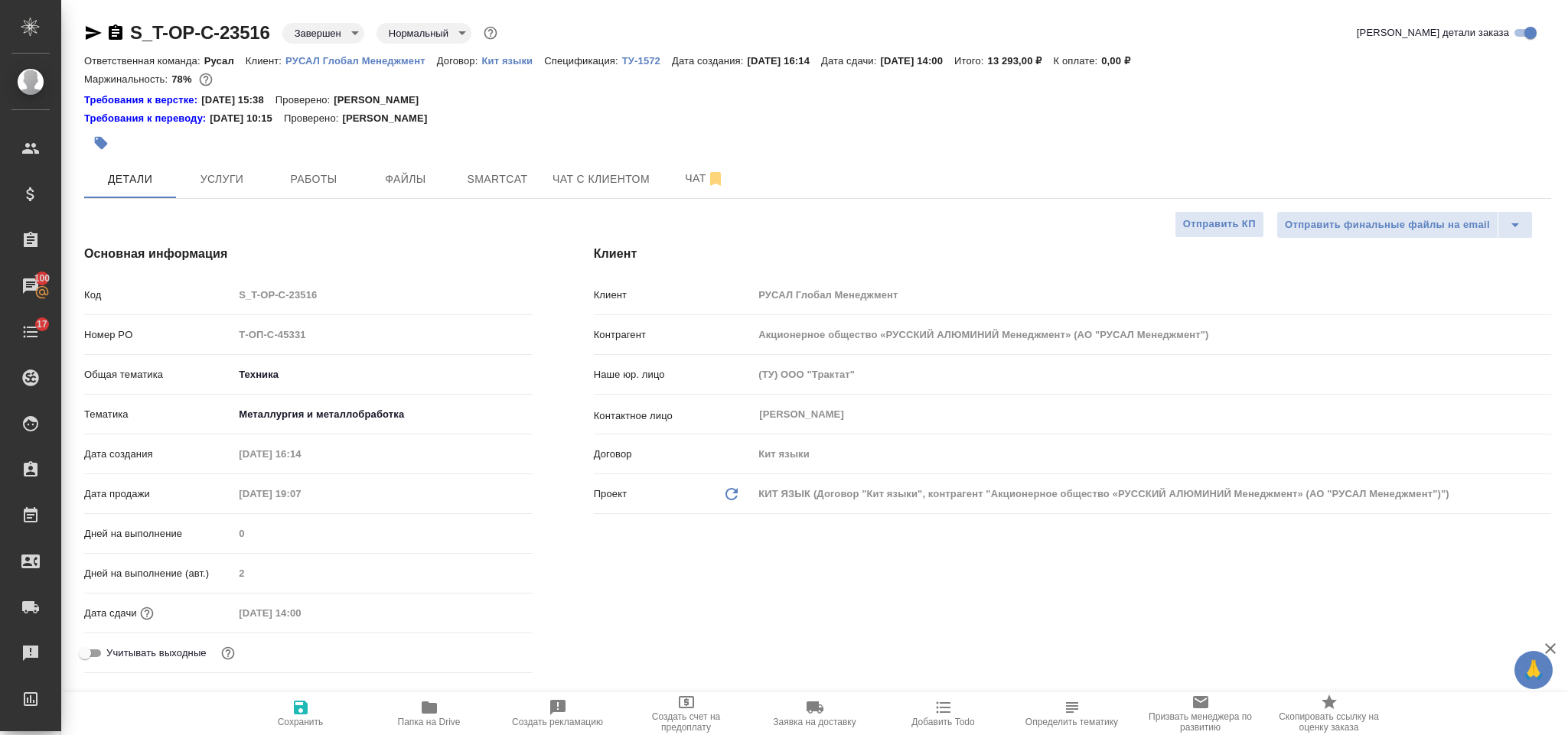
type textarea "x"
select select "RU"
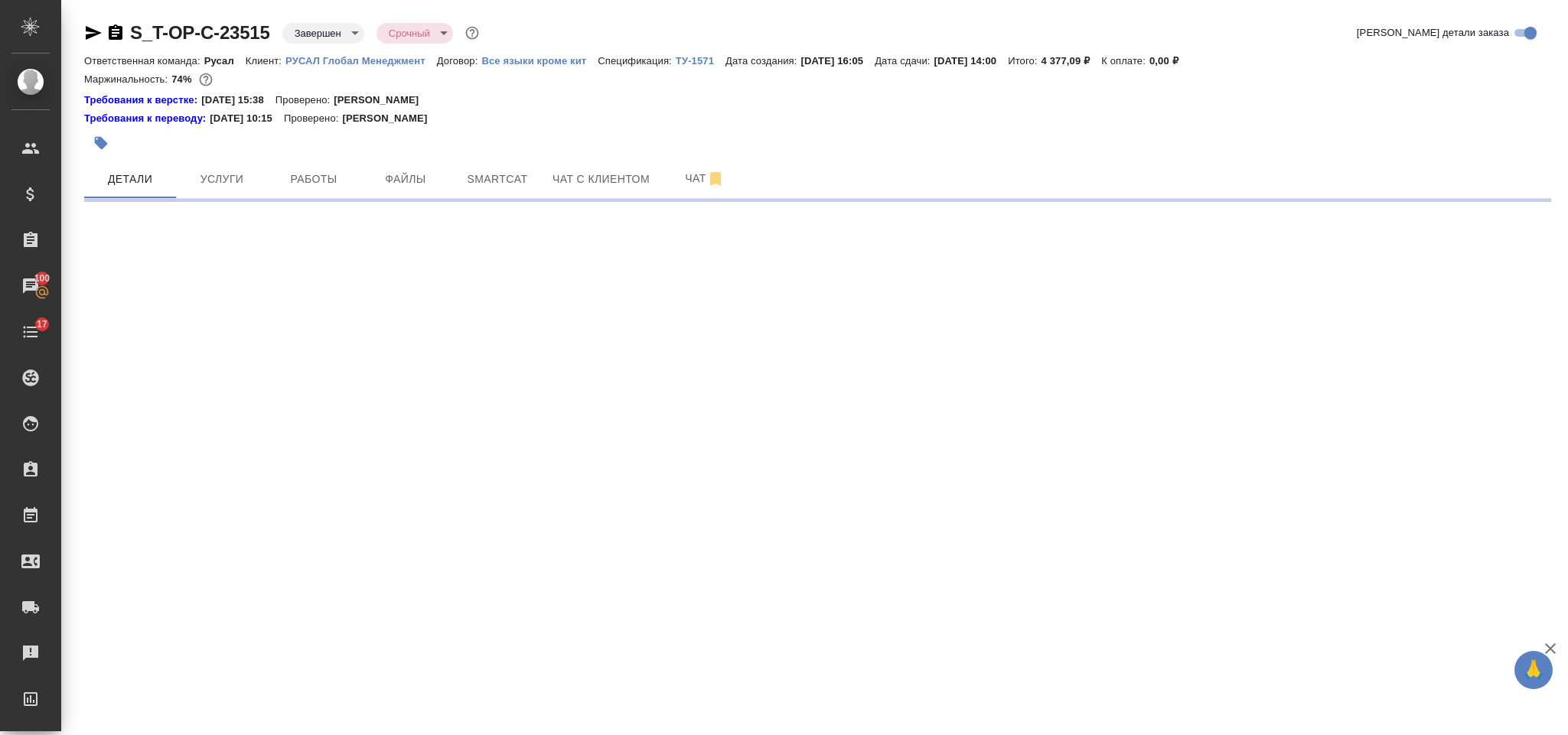
select select "RU"
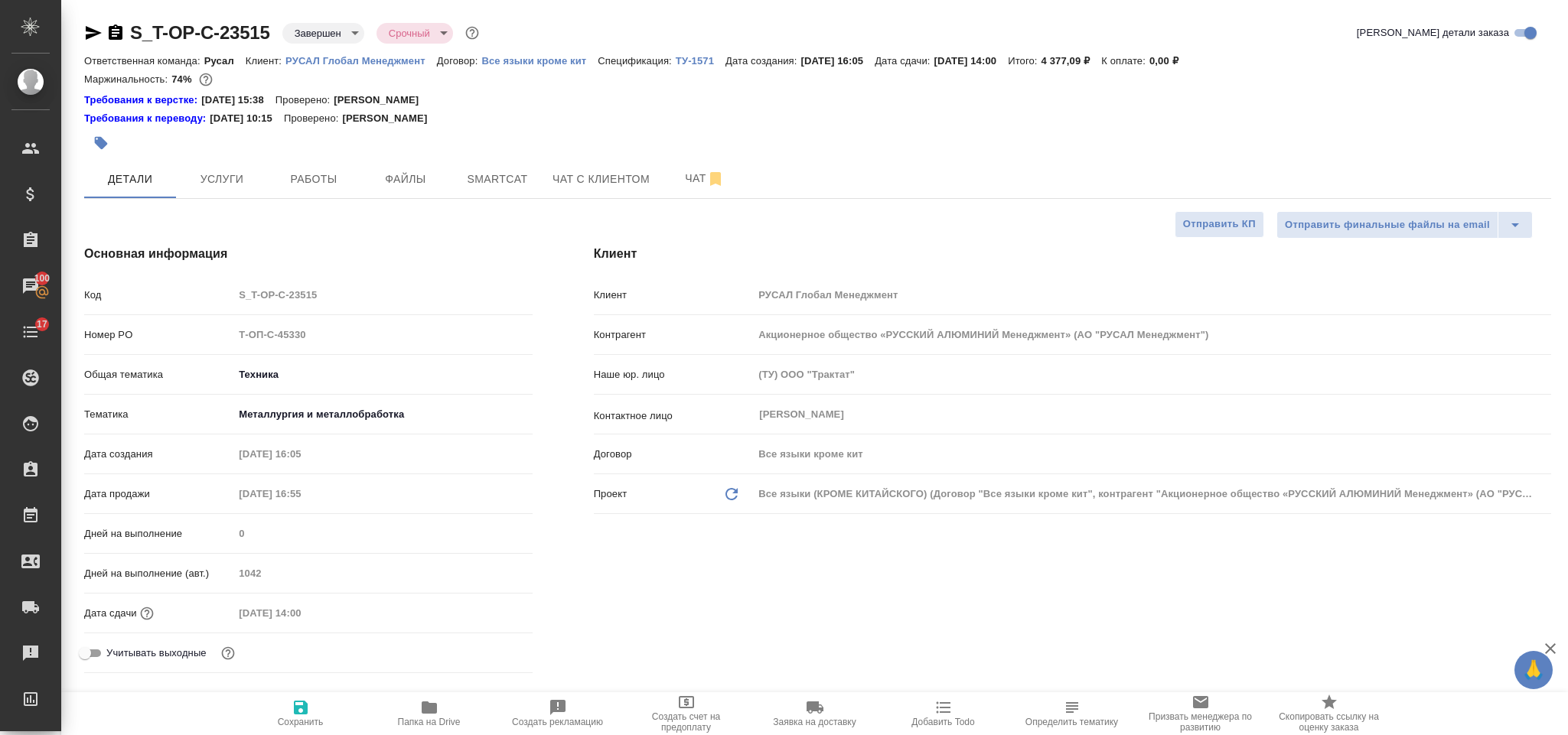
type textarea "x"
select select "RU"
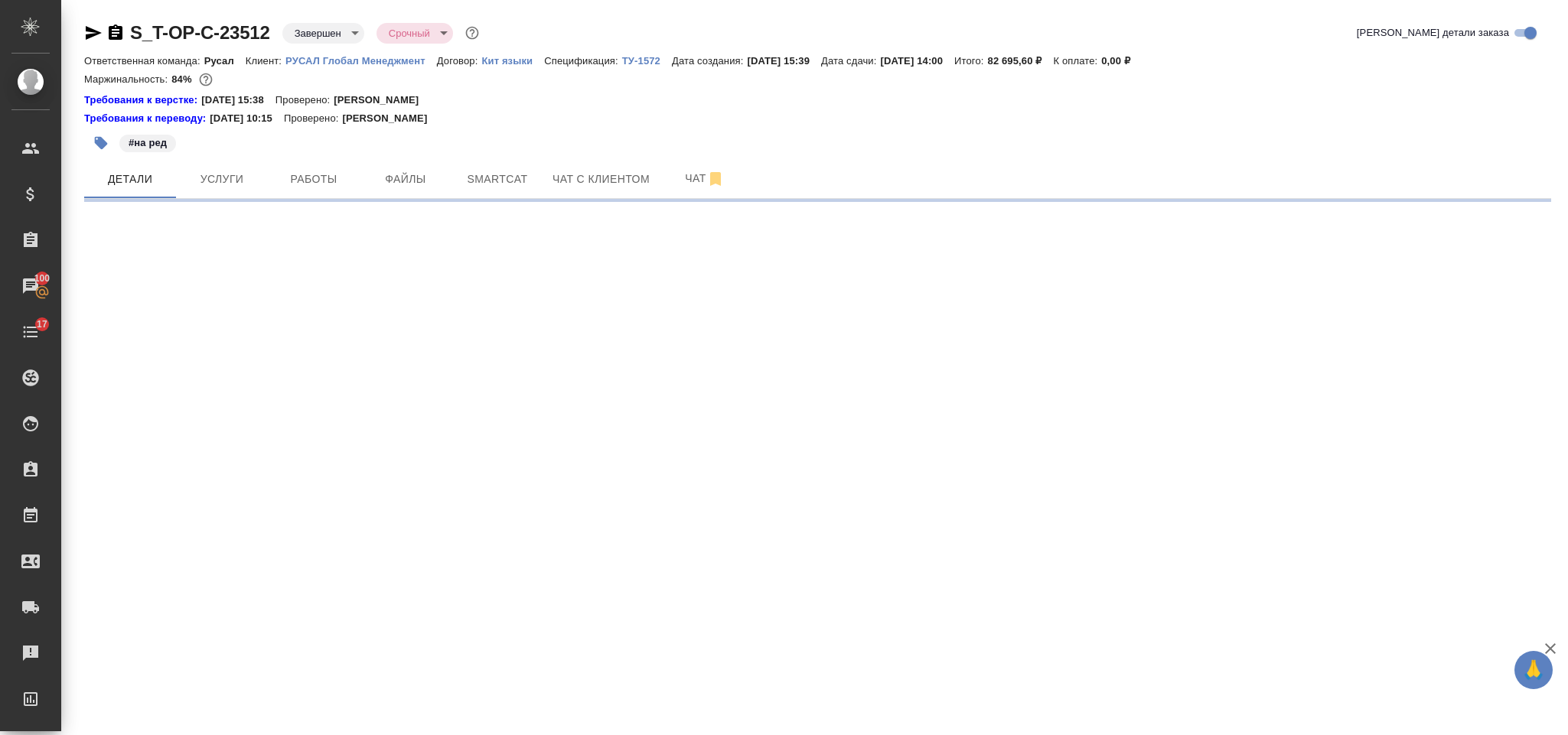
select select "RU"
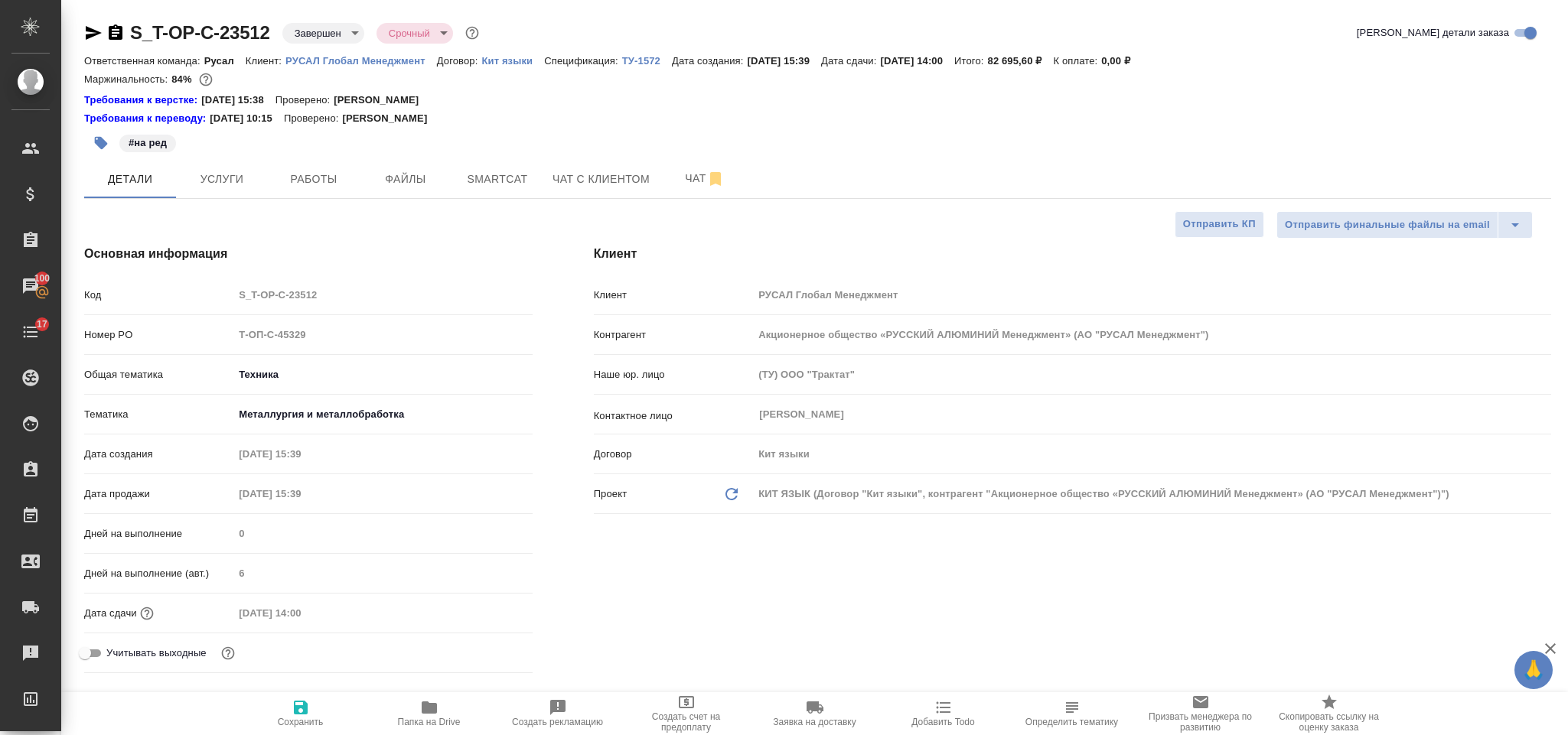
type textarea "x"
select select "RU"
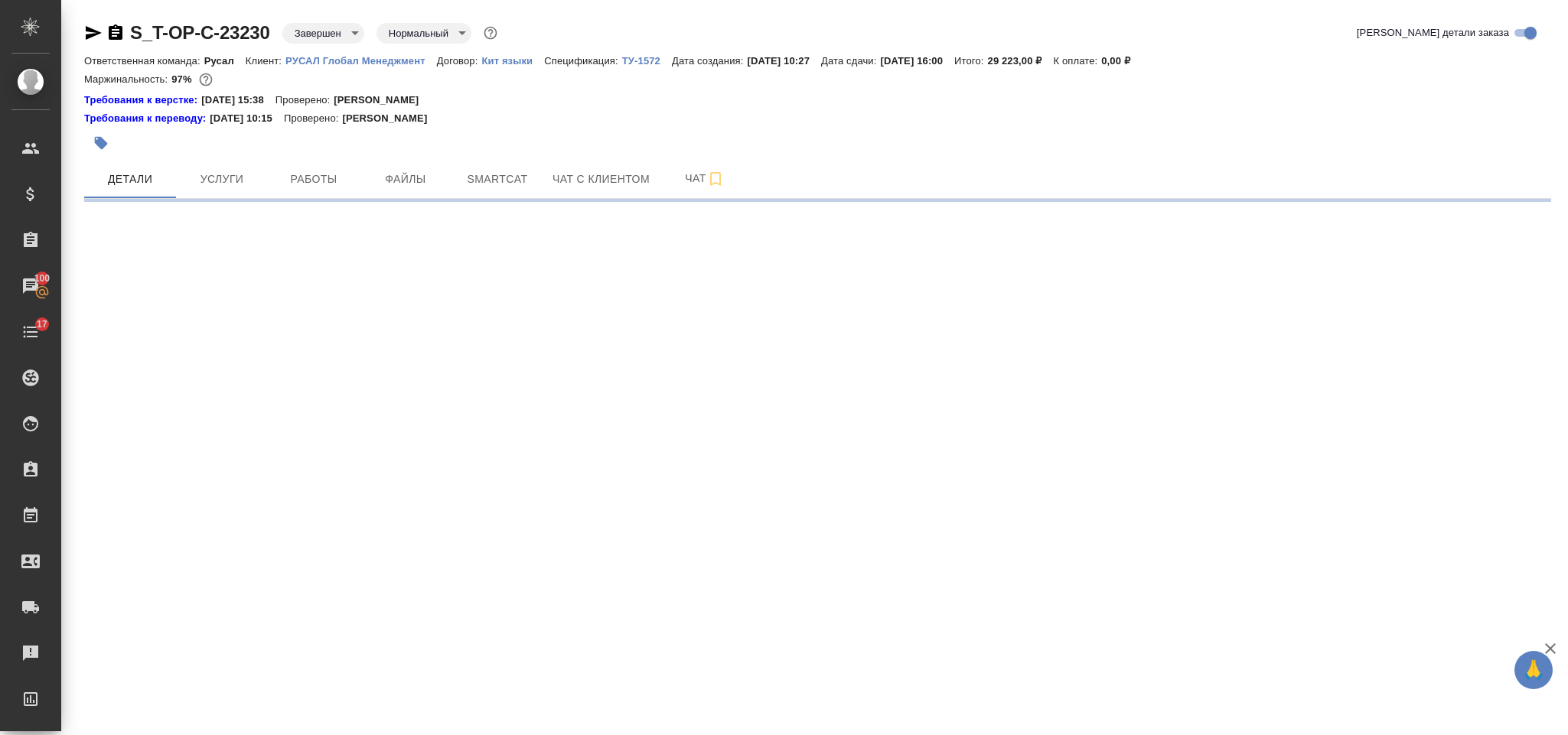
select select "RU"
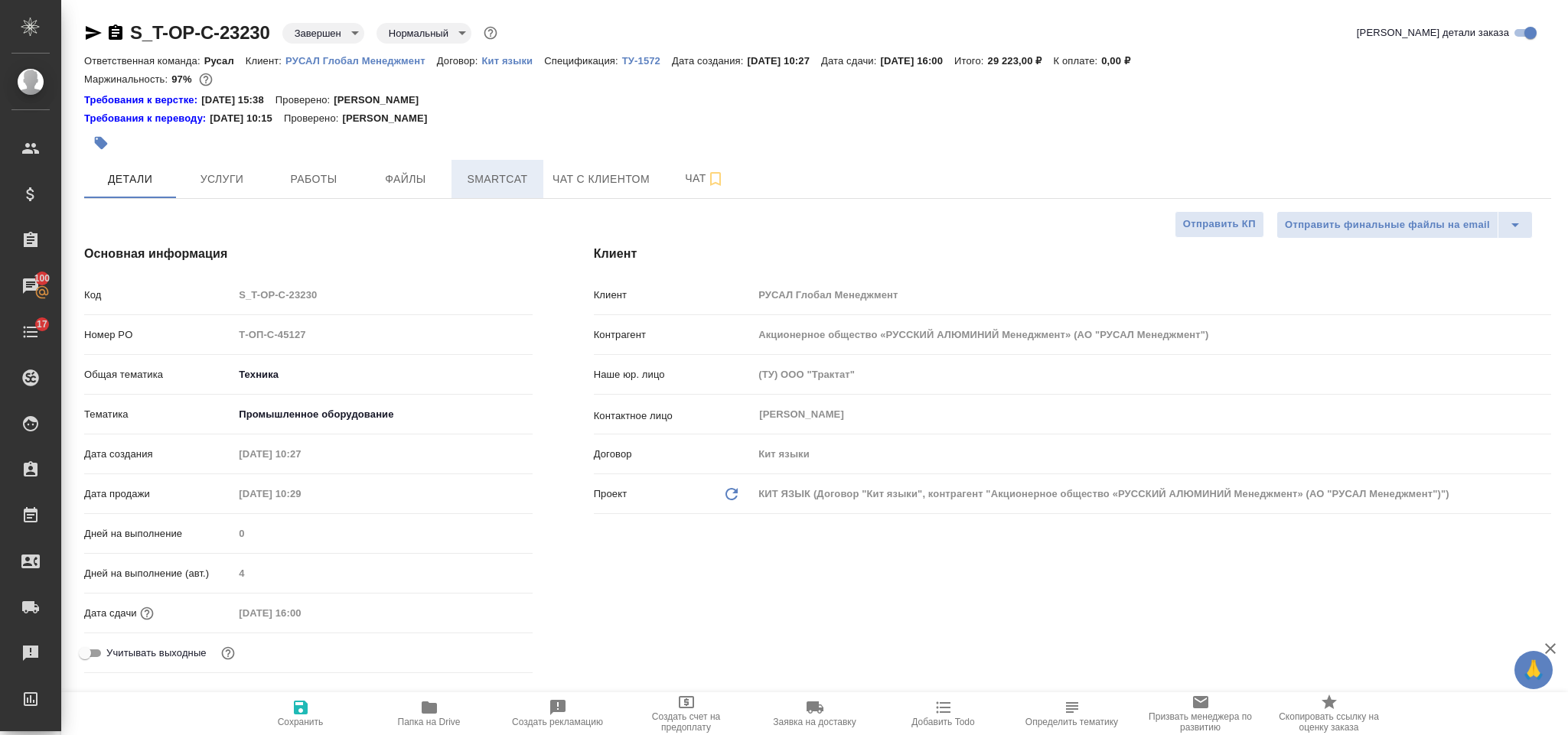
type textarea "x"
click at [225, 338] on div "Номер PO Т-ОП-С-45127" at bounding box center [308, 334] width 448 height 27
select select "RU"
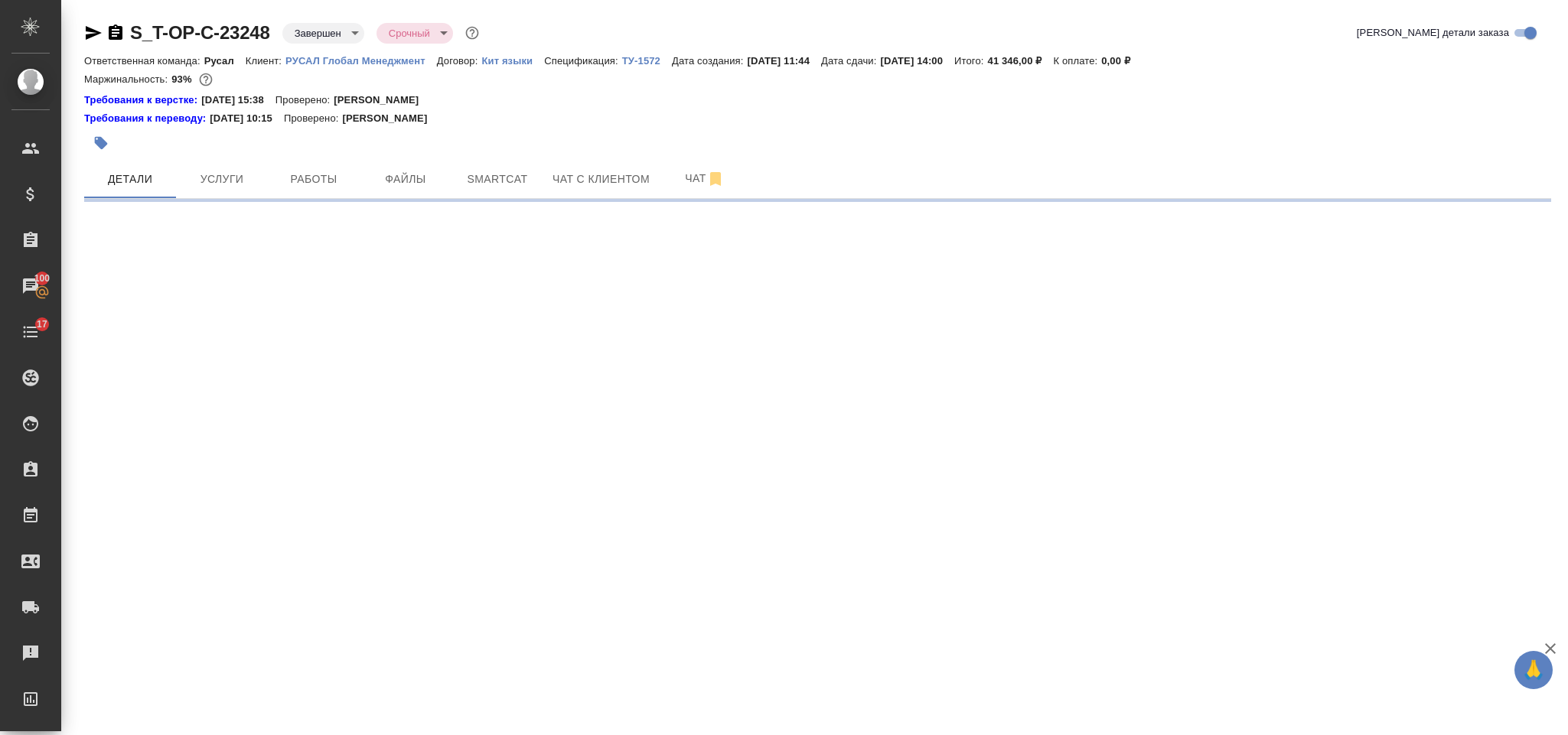
select select "RU"
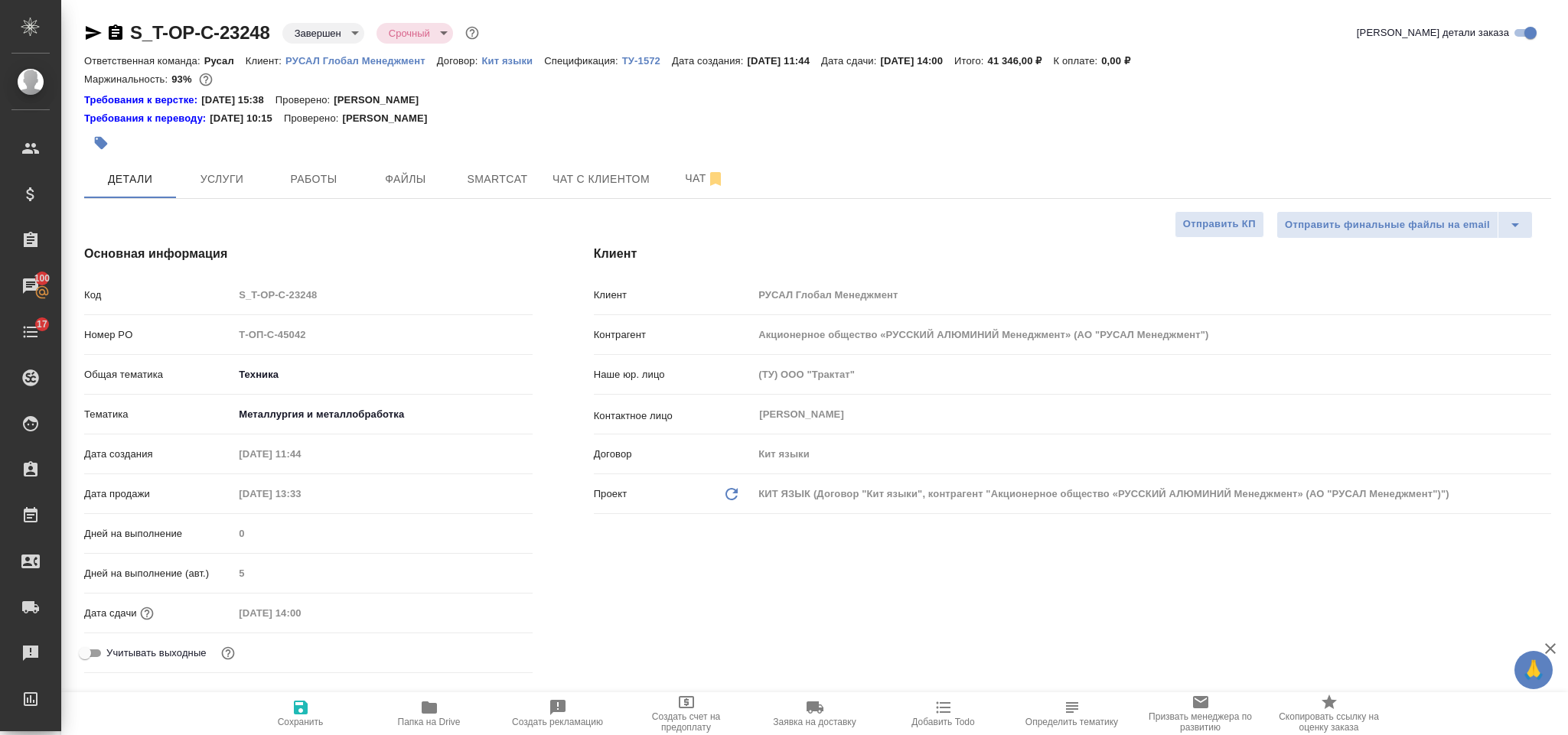
type textarea "x"
select select "RU"
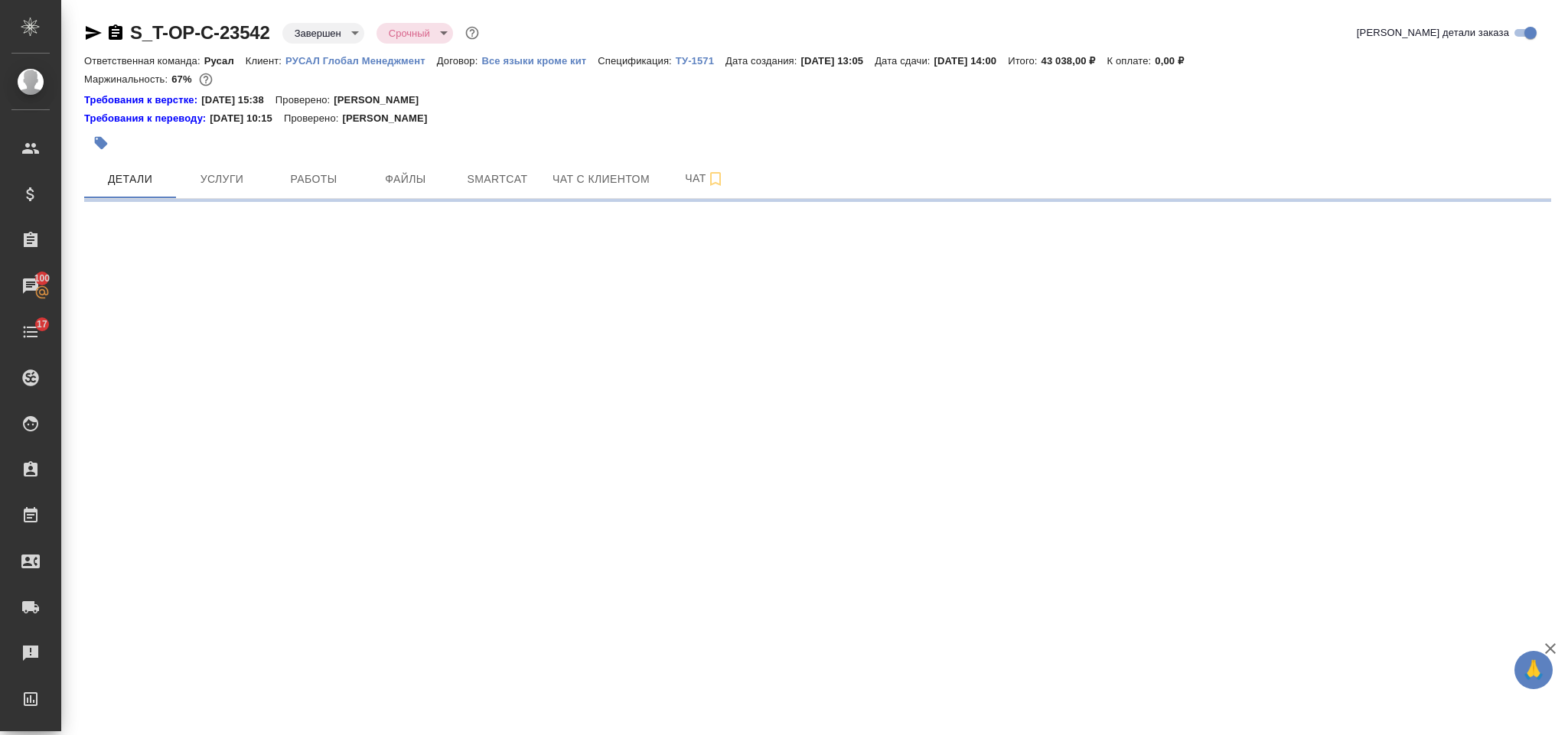
select select "RU"
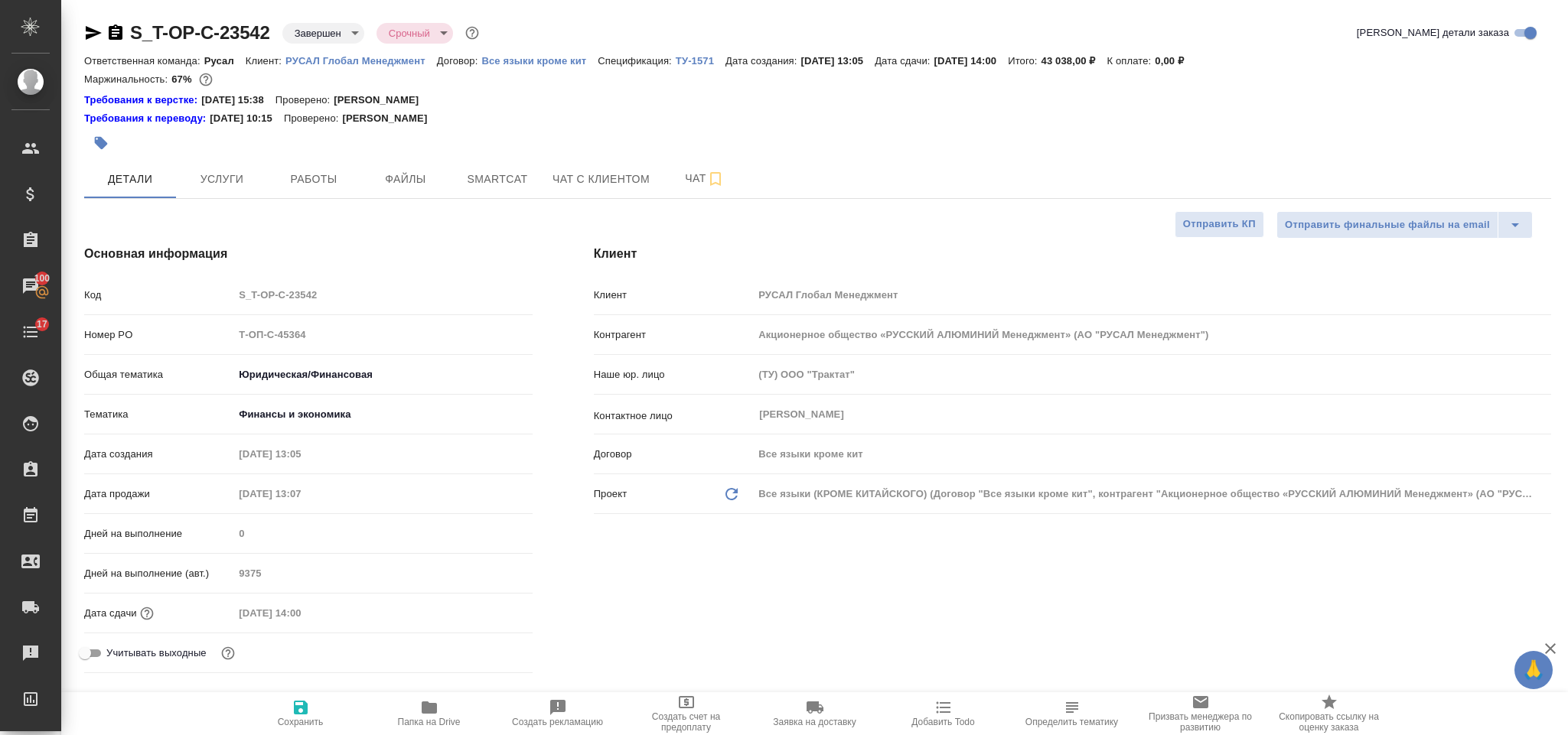
type textarea "x"
